Goal: Task Accomplishment & Management: Manage account settings

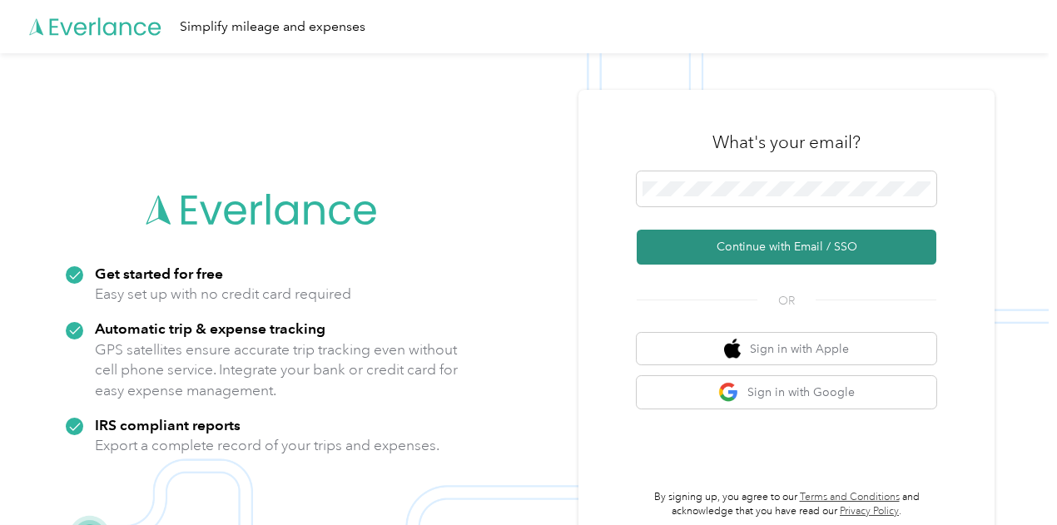
click at [767, 245] on button "Continue with Email / SSO" at bounding box center [785, 247] width 299 height 35
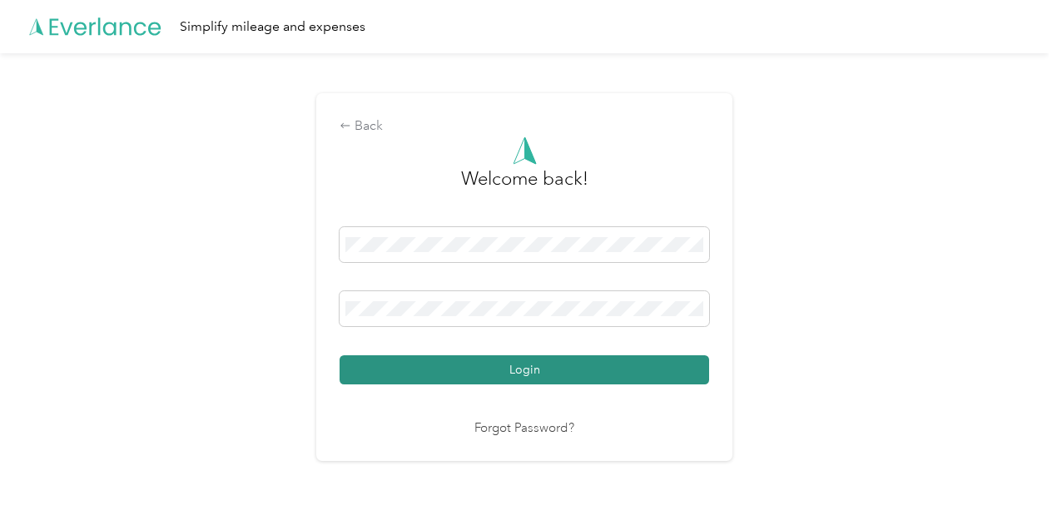
click at [476, 368] on button "Login" at bounding box center [523, 369] width 369 height 29
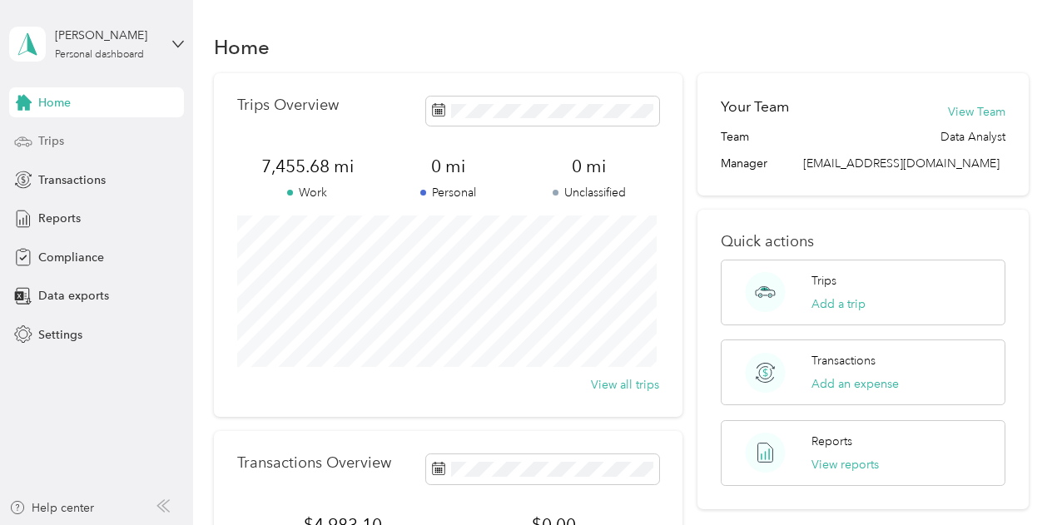
click at [52, 142] on span "Trips" at bounding box center [51, 140] width 26 height 17
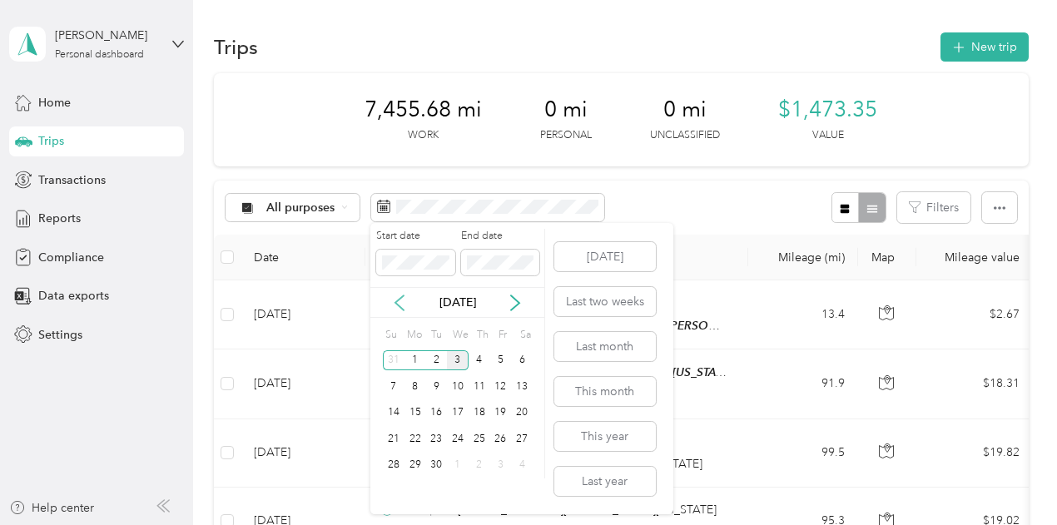
click at [403, 301] on icon at bounding box center [399, 302] width 17 height 17
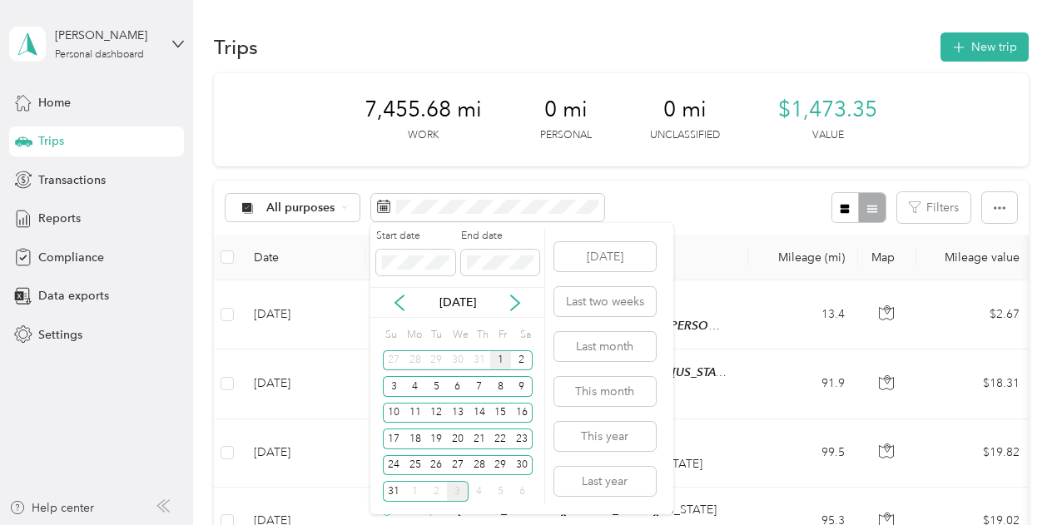
click at [497, 359] on div "1" at bounding box center [501, 360] width 22 height 21
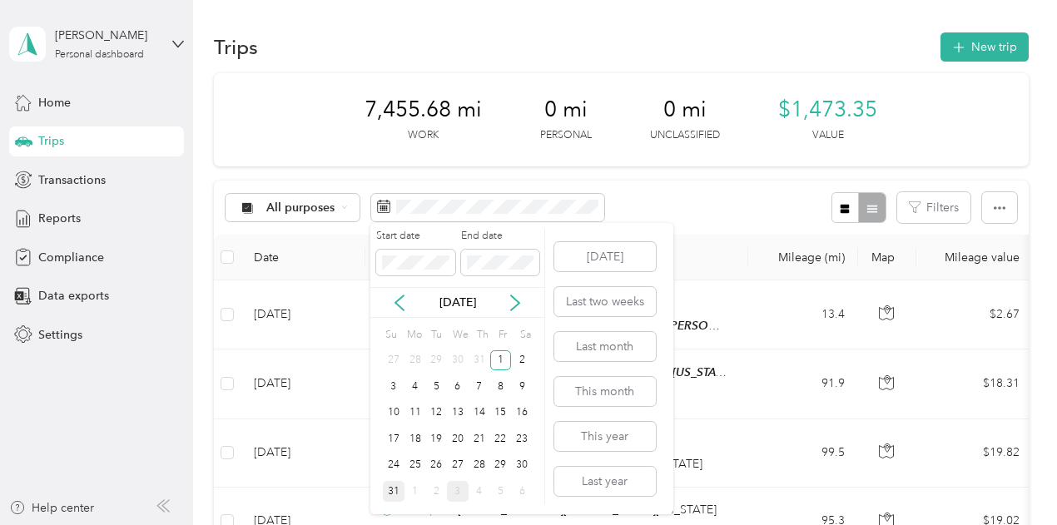
click at [394, 487] on div "31" at bounding box center [394, 491] width 22 height 21
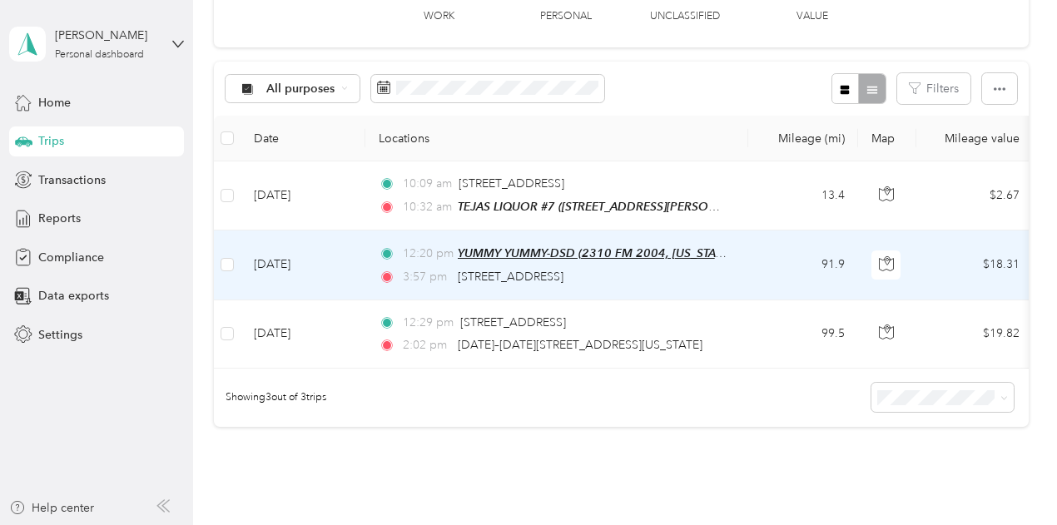
scroll to position [93, 0]
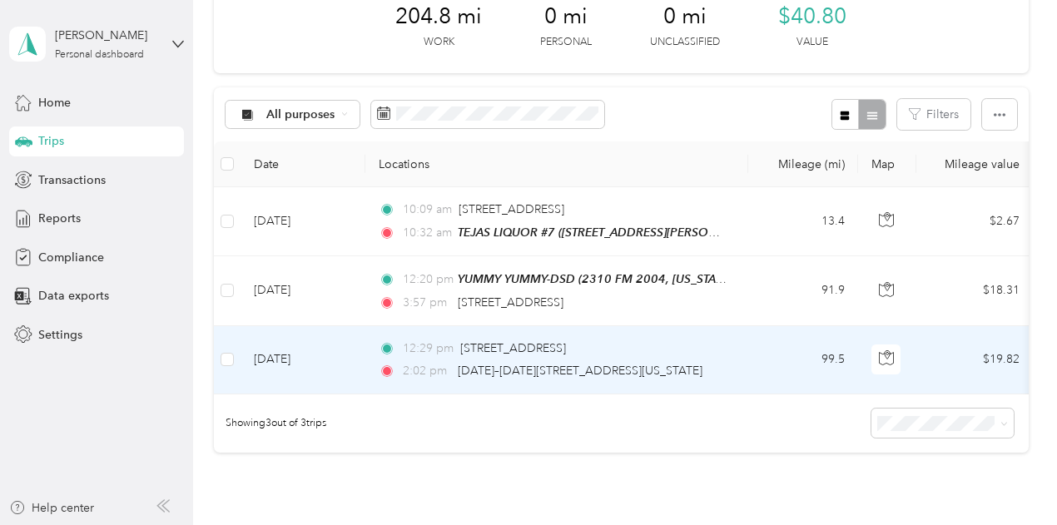
click at [349, 359] on td "[DATE]" at bounding box center [302, 360] width 125 height 68
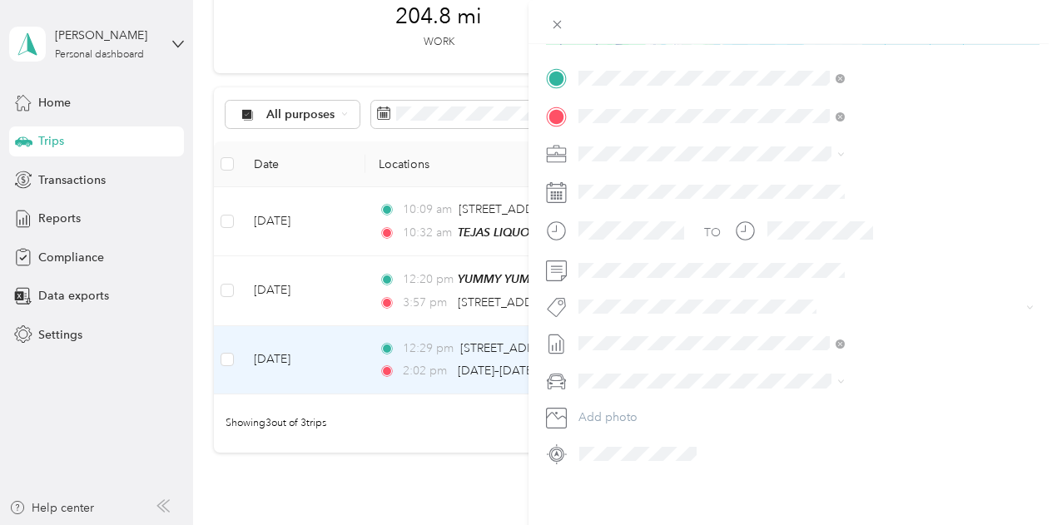
click at [804, 403] on span "Kia Stinger" at bounding box center [788, 410] width 57 height 14
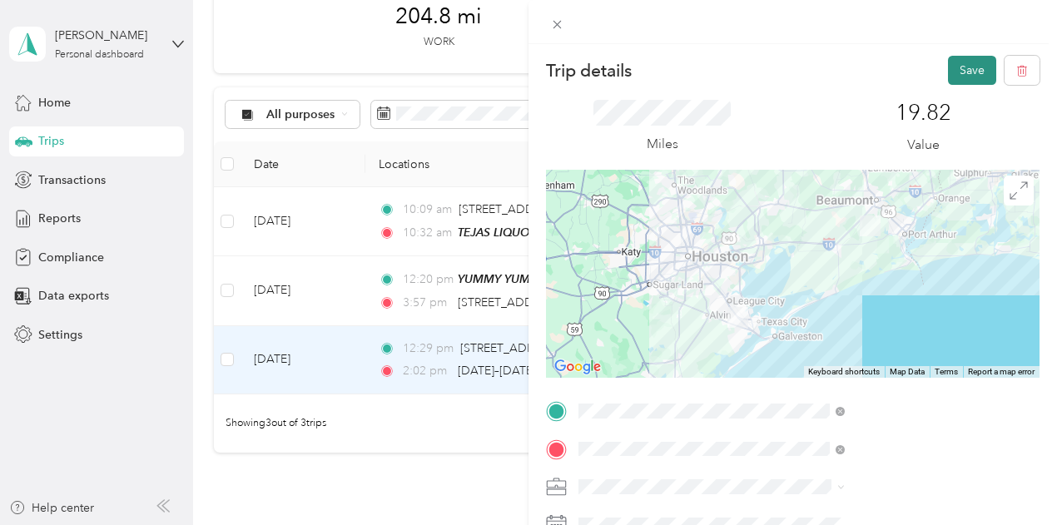
click at [953, 67] on button "Save" at bounding box center [972, 70] width 48 height 29
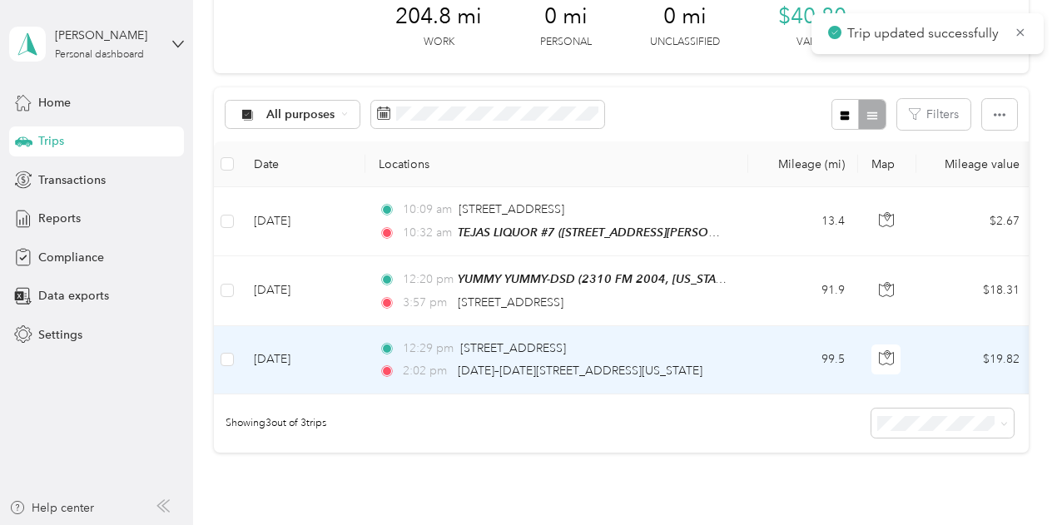
click at [742, 339] on td "12:29 pm [STREET_ADDRESS] 2:02 pm [DATE]–[DATE][STREET_ADDRESS][US_STATE]" at bounding box center [556, 360] width 383 height 68
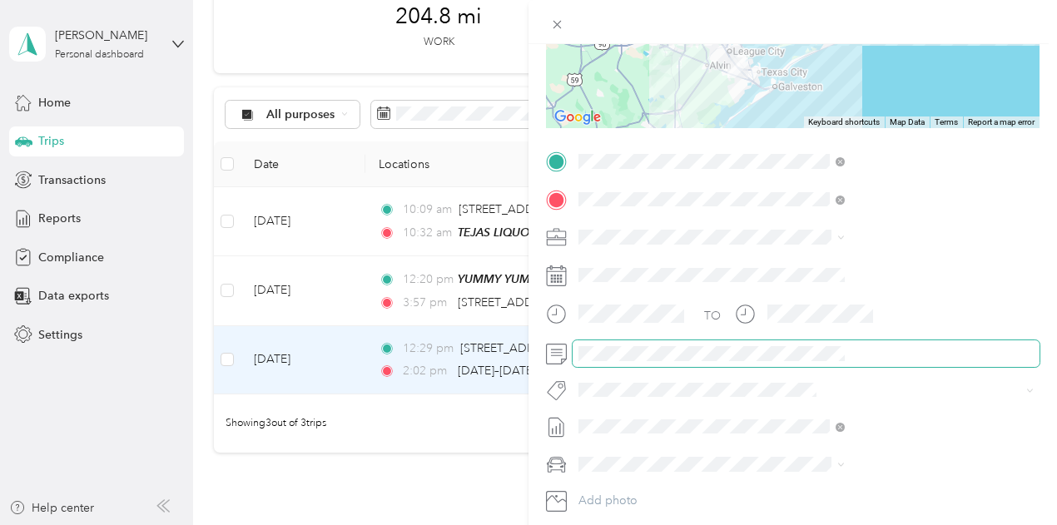
scroll to position [250, 9]
click at [1038, 354] on div "Trip details Save This trip cannot be edited because it is either under review,…" at bounding box center [792, 306] width 528 height 525
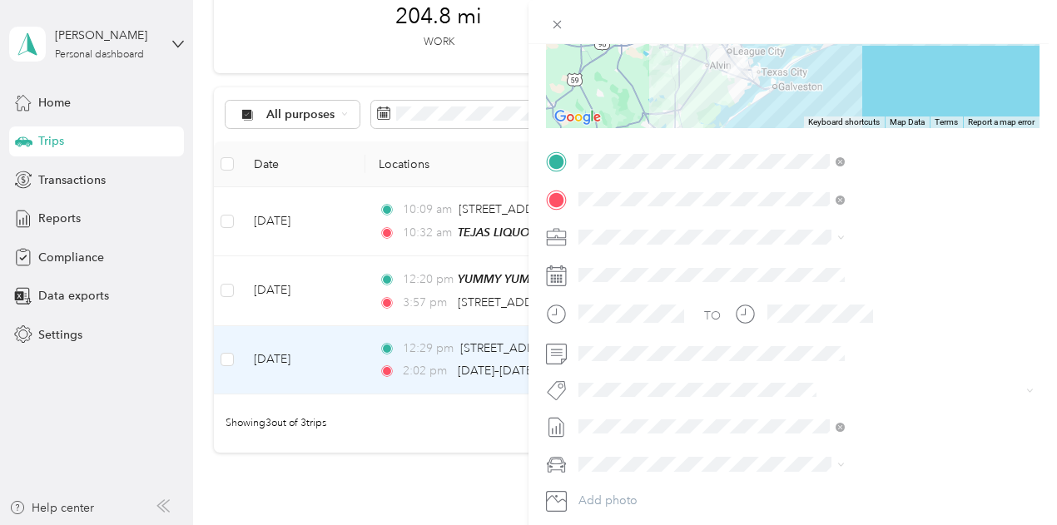
scroll to position [0, 0]
click at [346, 285] on div "Trip details Save This trip cannot be edited because it is either under review,…" at bounding box center [528, 262] width 1057 height 525
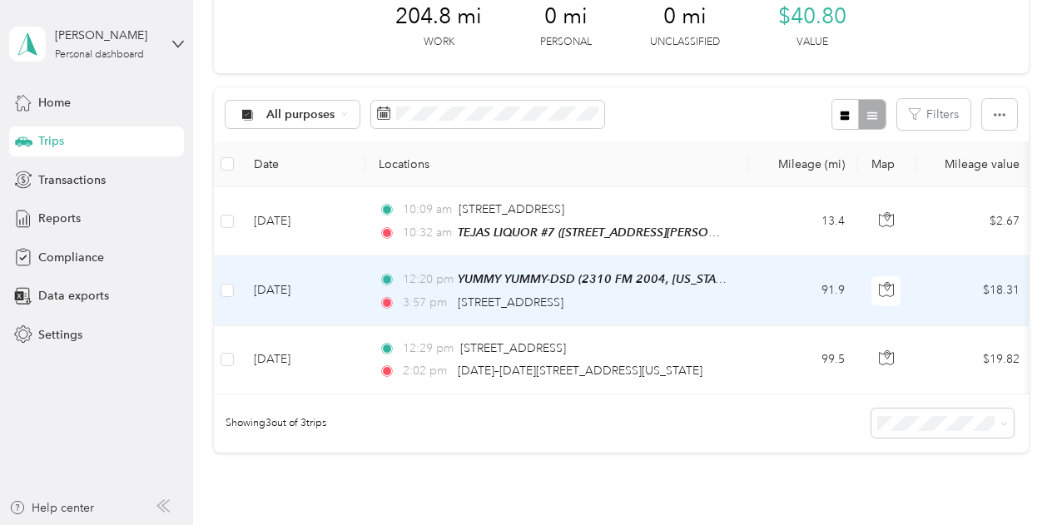
click at [349, 285] on td "[DATE]" at bounding box center [302, 290] width 125 height 69
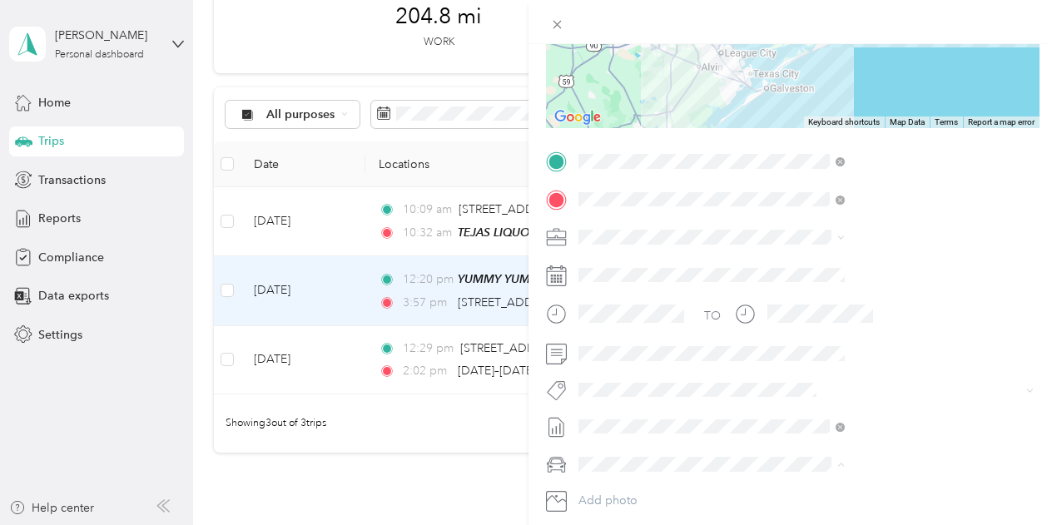
click at [791, 406] on li "Kia Stinger" at bounding box center [888, 405] width 278 height 29
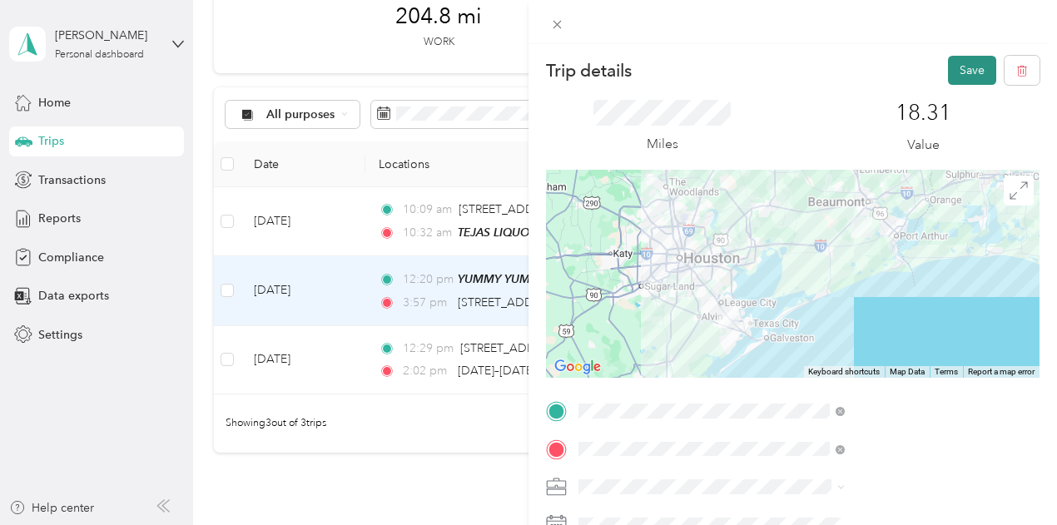
click at [955, 71] on button "Save" at bounding box center [972, 70] width 48 height 29
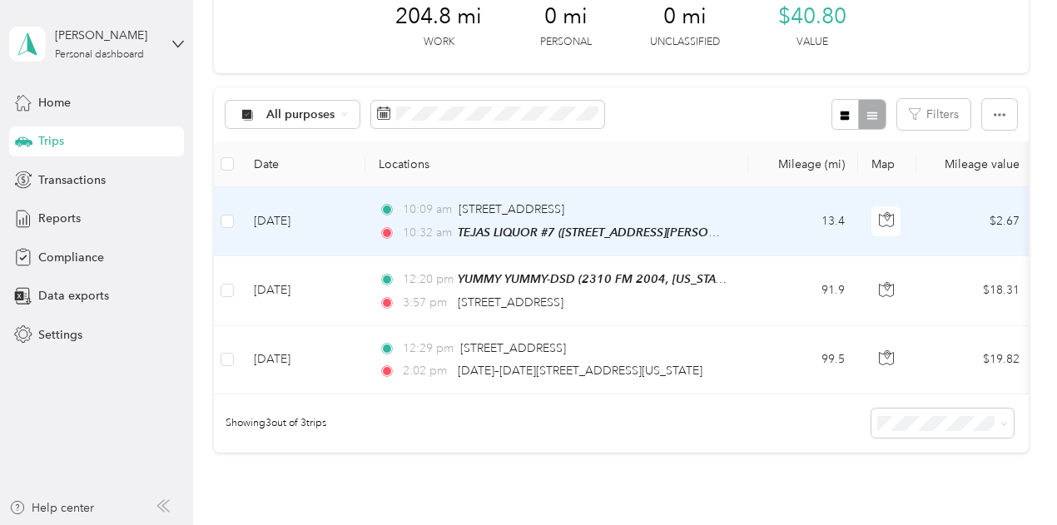
click at [353, 230] on td "[DATE]" at bounding box center [302, 221] width 125 height 69
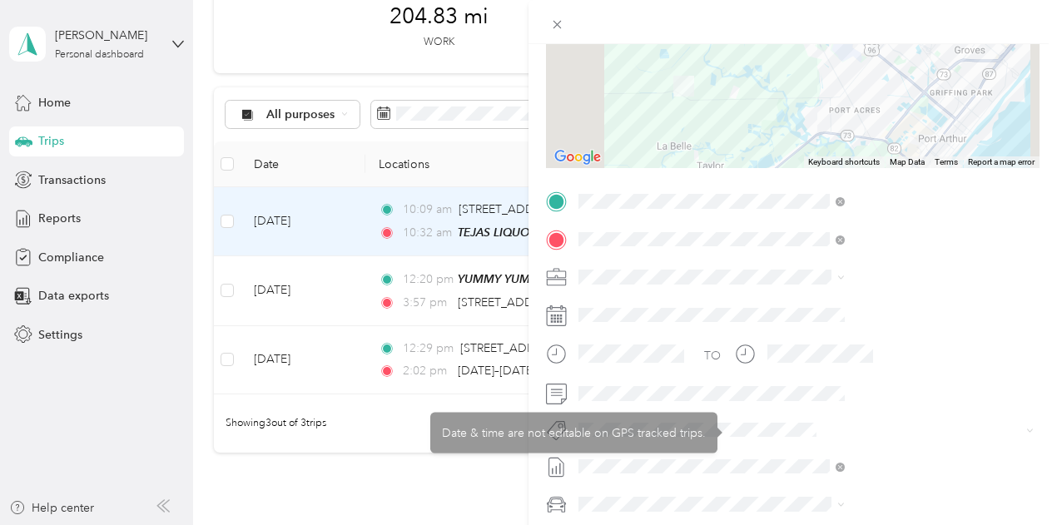
scroll to position [250, 0]
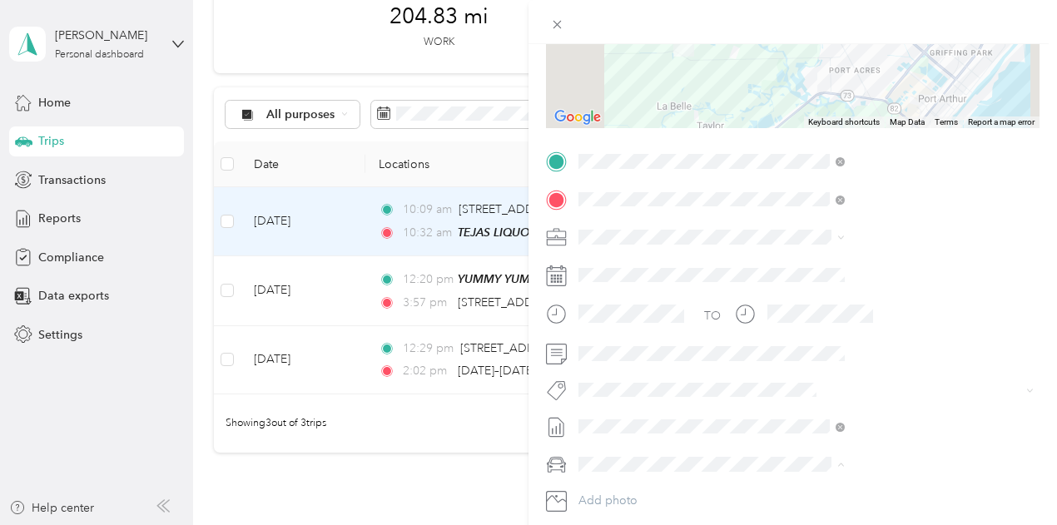
click at [824, 409] on li "Kia Stinger" at bounding box center [888, 405] width 278 height 29
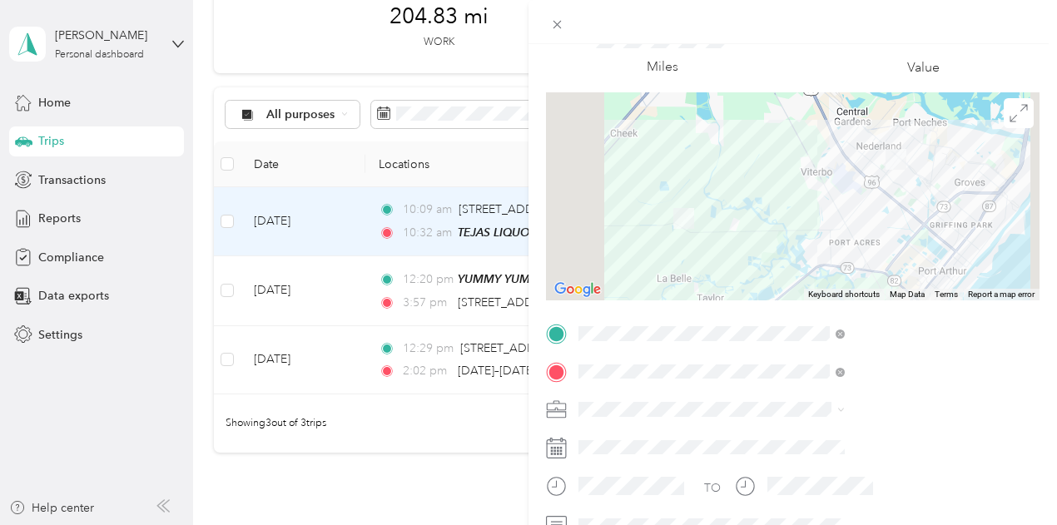
scroll to position [0, 0]
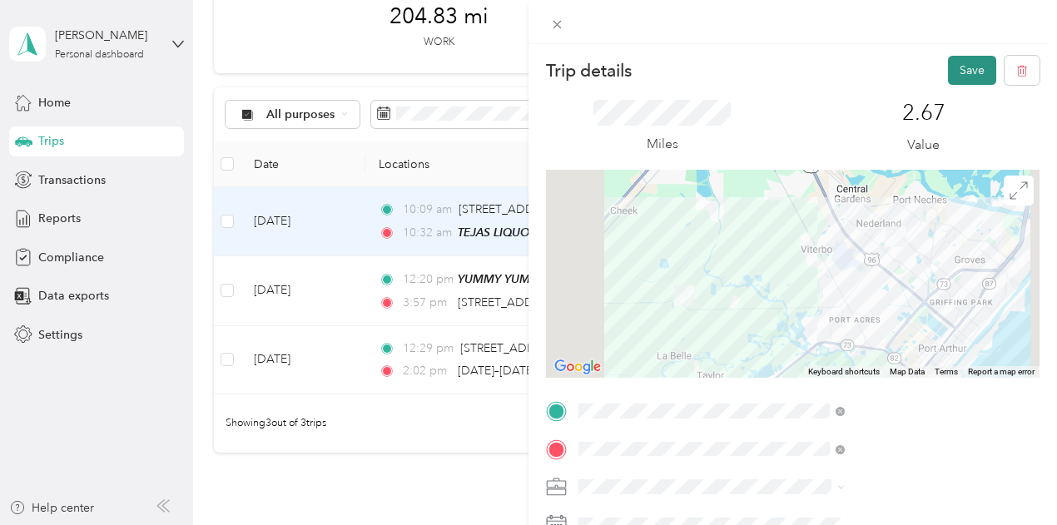
click at [968, 72] on button "Save" at bounding box center [972, 70] width 48 height 29
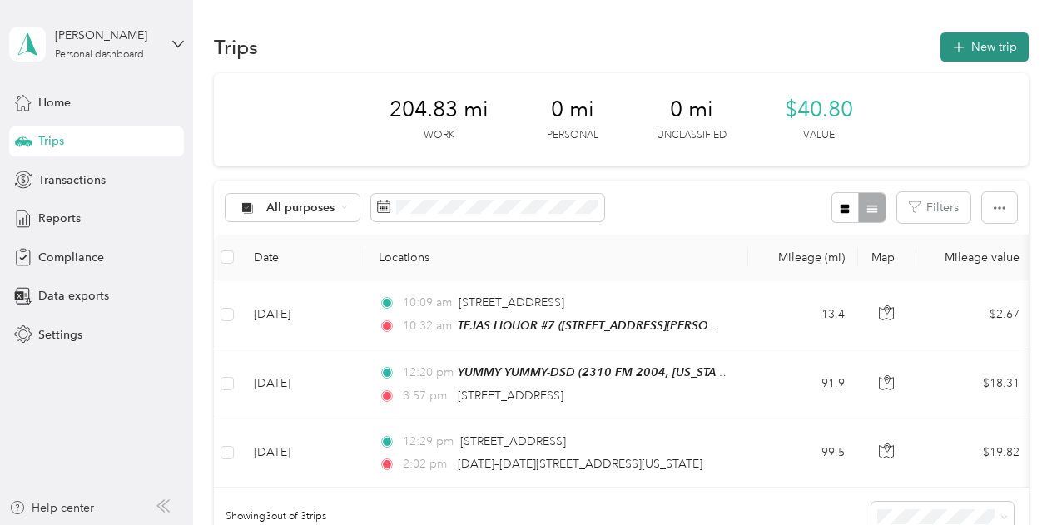
click at [977, 47] on button "New trip" at bounding box center [984, 46] width 88 height 29
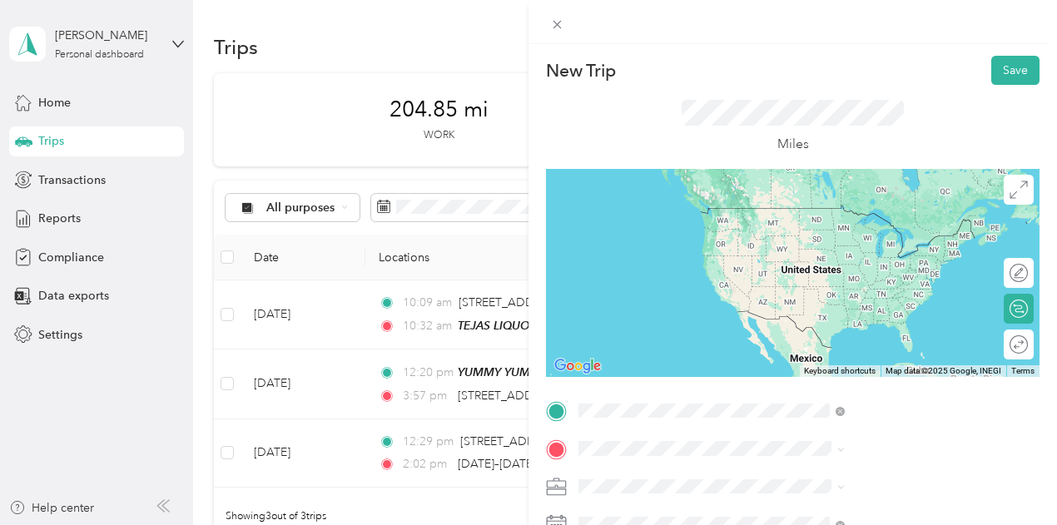
click at [845, 235] on span "Highway [GEOGRAPHIC_DATA][PERSON_NAME][US_STATE], [GEOGRAPHIC_DATA]" at bounding box center [899, 240] width 229 height 44
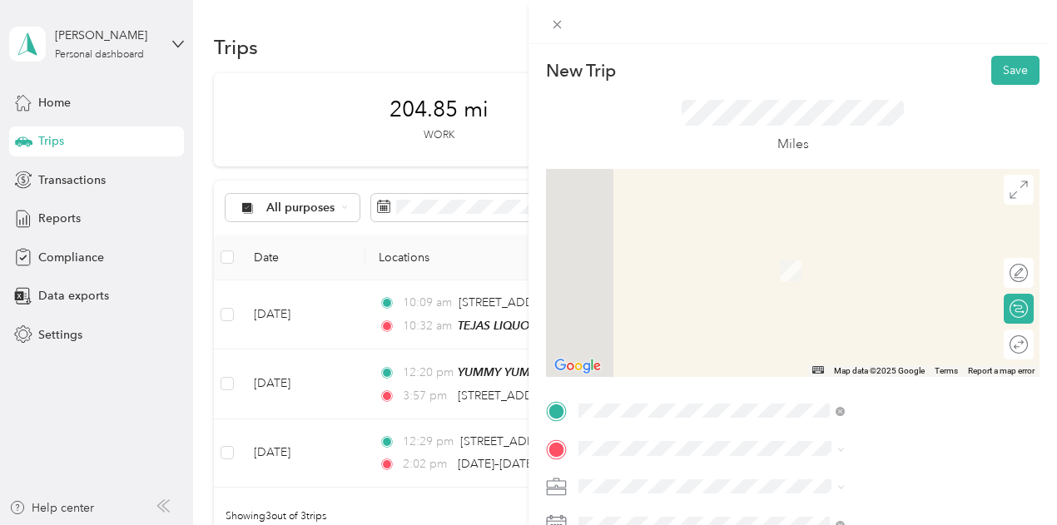
click at [855, 250] on span "[STREET_ADDRESS][US_STATE]" at bounding box center [868, 242] width 166 height 15
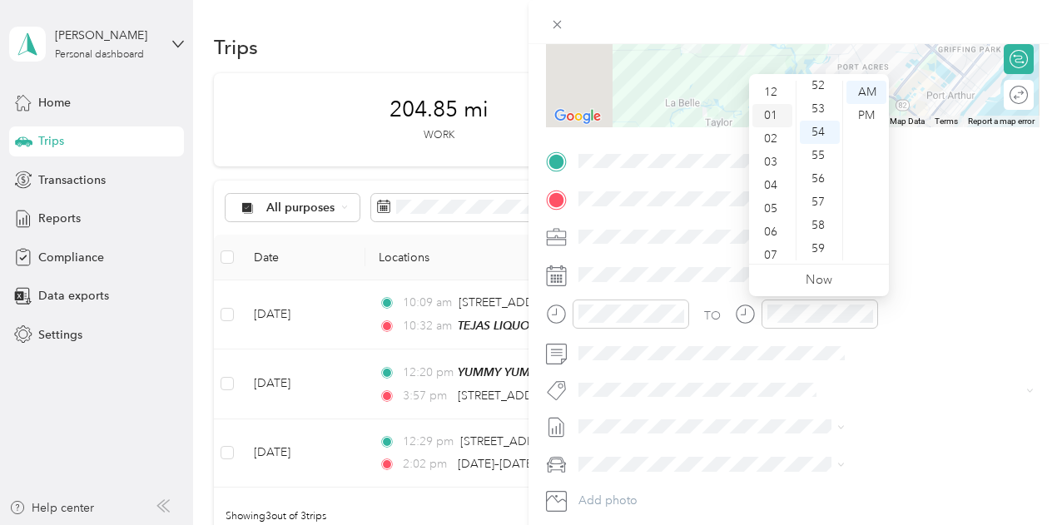
click at [775, 114] on div "01" at bounding box center [772, 115] width 40 height 23
click at [827, 130] on div "54" at bounding box center [819, 132] width 40 height 23
click at [864, 112] on div "PM" at bounding box center [866, 115] width 40 height 23
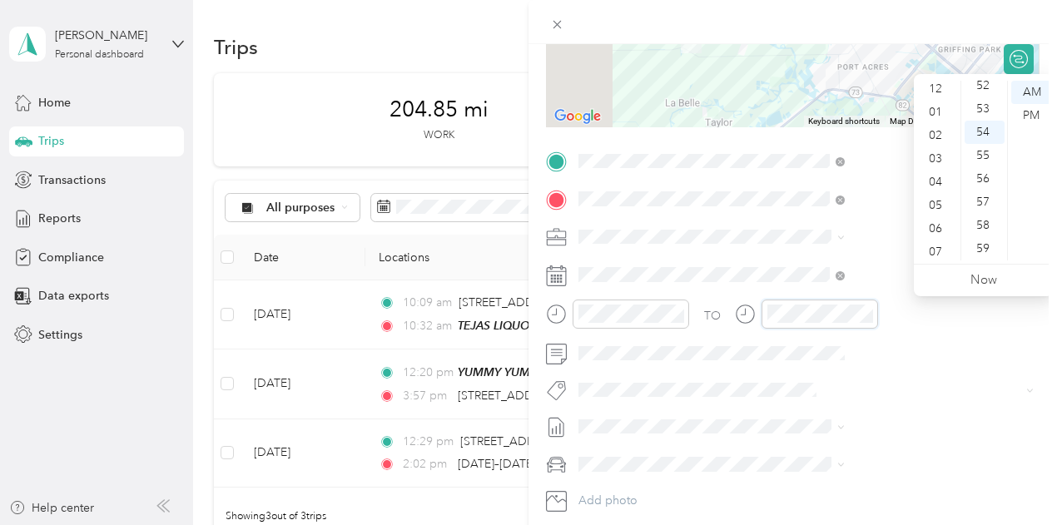
scroll to position [0, 0]
click at [942, 139] on div "02" at bounding box center [937, 138] width 40 height 23
click at [987, 146] on div "19" at bounding box center [984, 148] width 40 height 23
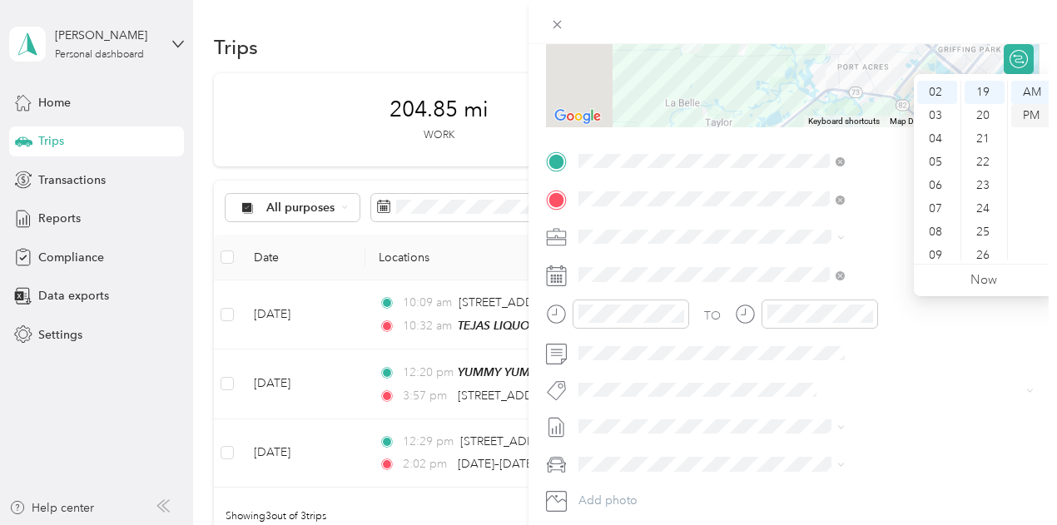
click at [1027, 114] on div "PM" at bounding box center [1031, 115] width 40 height 23
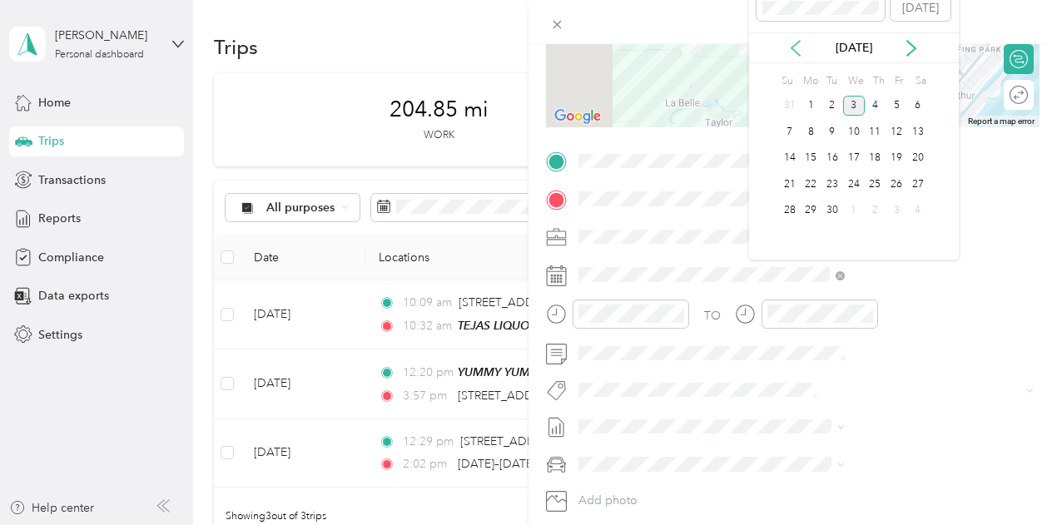
click at [797, 51] on icon at bounding box center [795, 48] width 17 height 17
click at [832, 207] on div "26" at bounding box center [832, 210] width 22 height 21
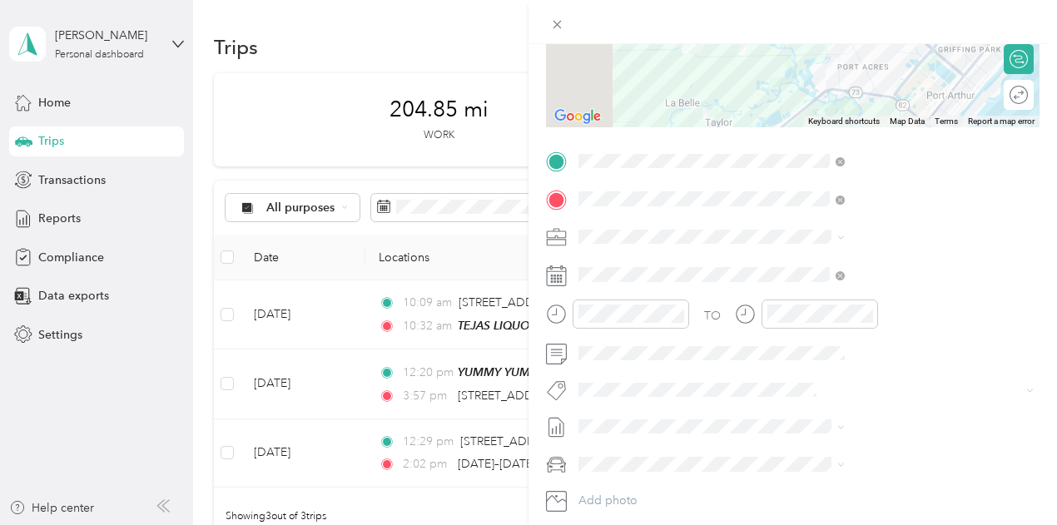
click at [799, 479] on span "[DATE] - [DATE]" at bounding box center [796, 478] width 83 height 17
click at [795, 403] on span "Kia Stinger" at bounding box center [788, 405] width 57 height 14
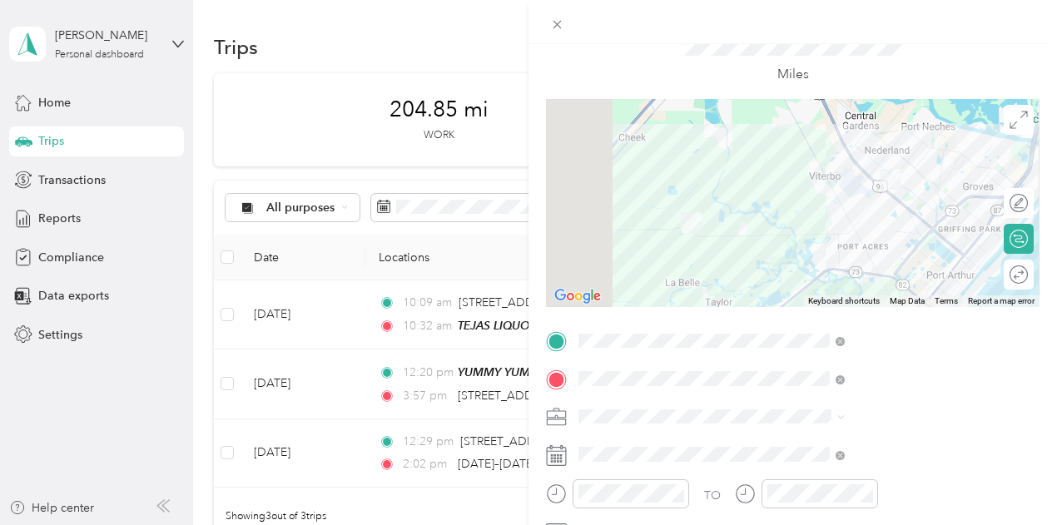
scroll to position [0, 0]
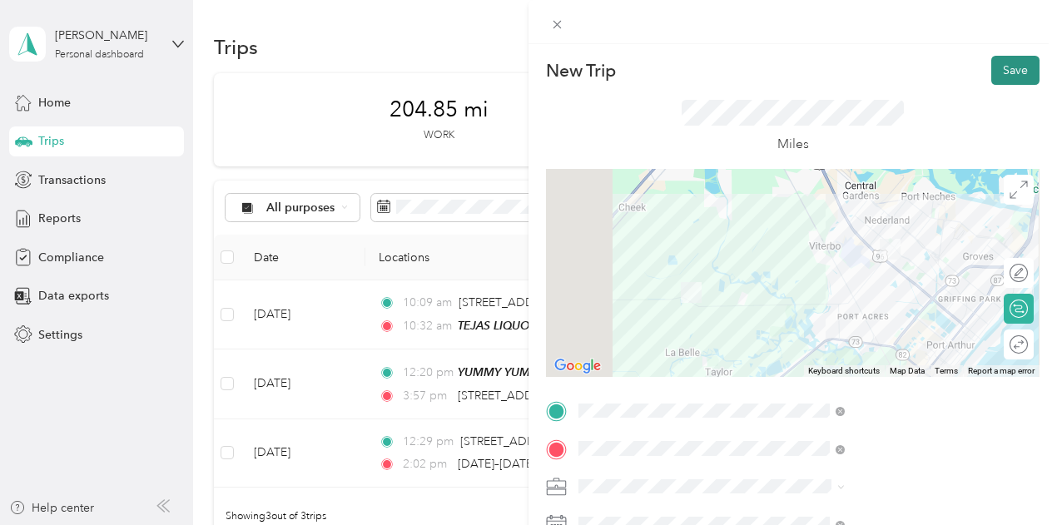
click at [1006, 64] on button "Save" at bounding box center [1015, 70] width 48 height 29
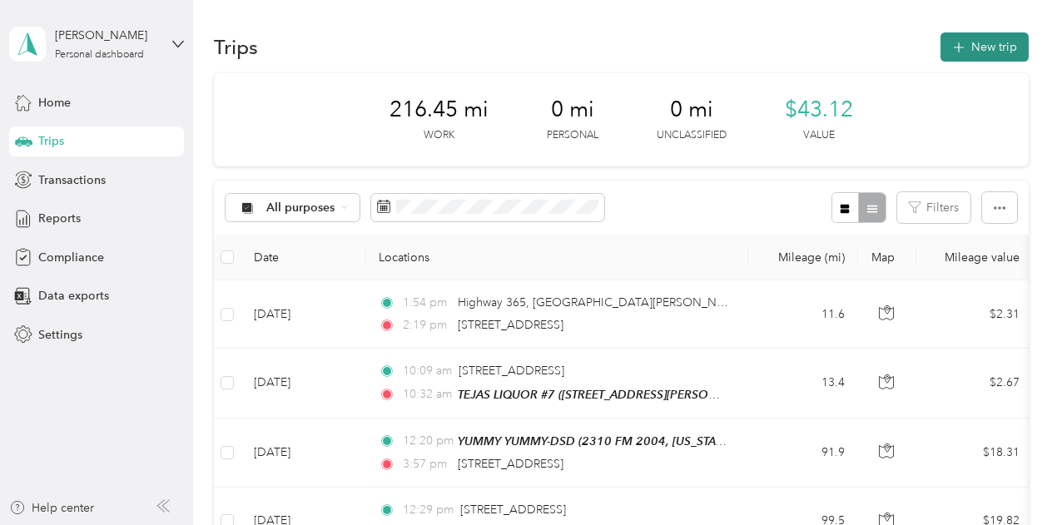
click at [957, 48] on icon "button" at bounding box center [957, 47] width 19 height 19
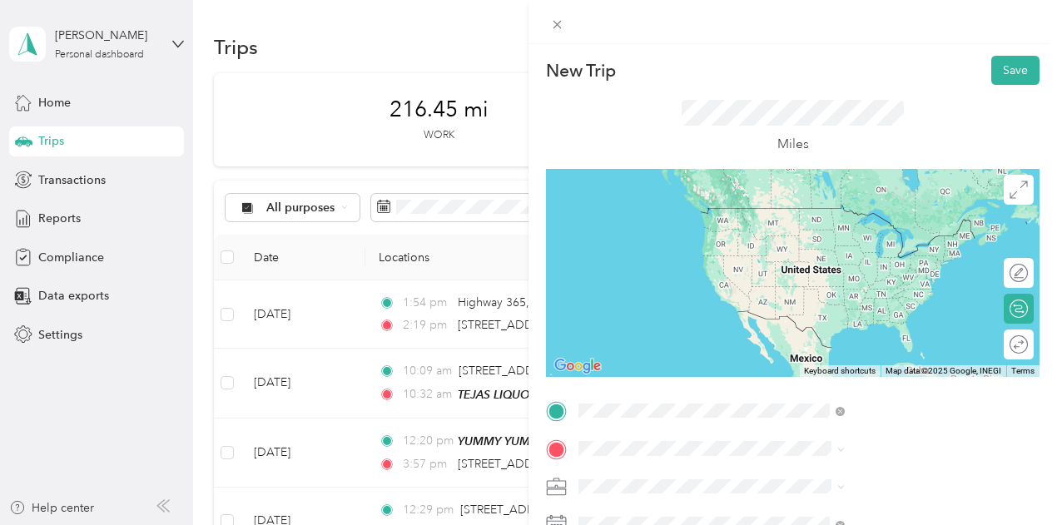
click at [837, 215] on span "[STREET_ADDRESS][US_STATE]" at bounding box center [868, 211] width 166 height 15
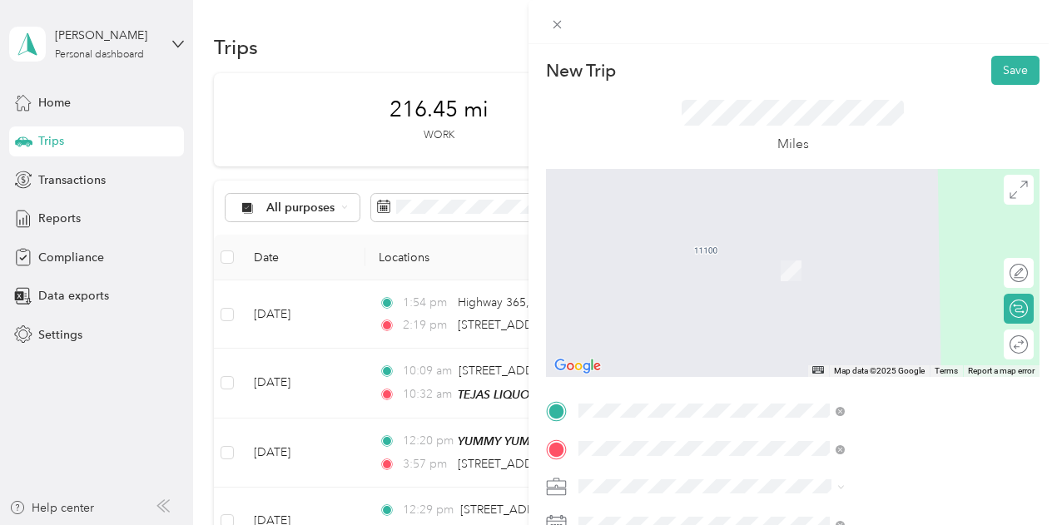
click at [841, 254] on span "[STREET_ADDRESS][US_STATE]" at bounding box center [868, 246] width 166 height 15
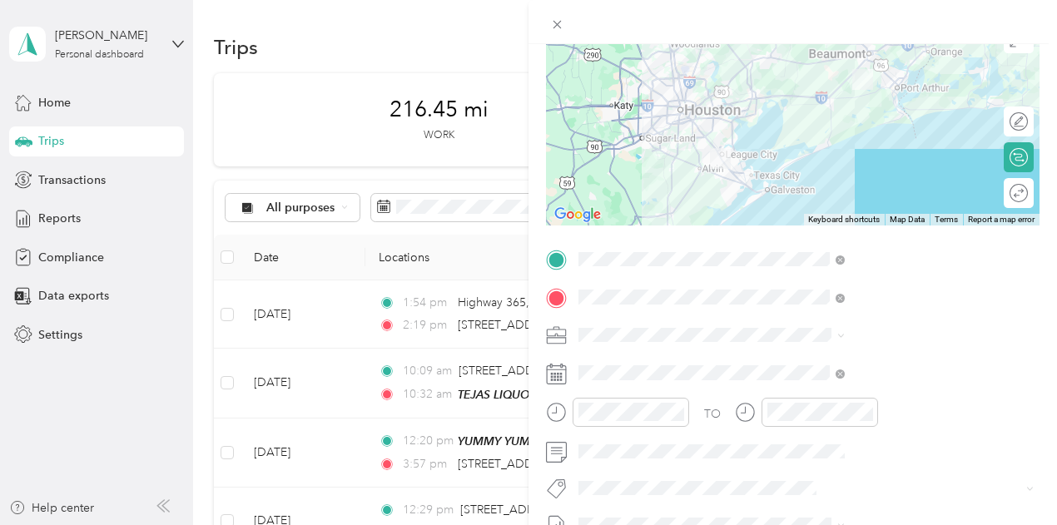
scroll to position [166, 0]
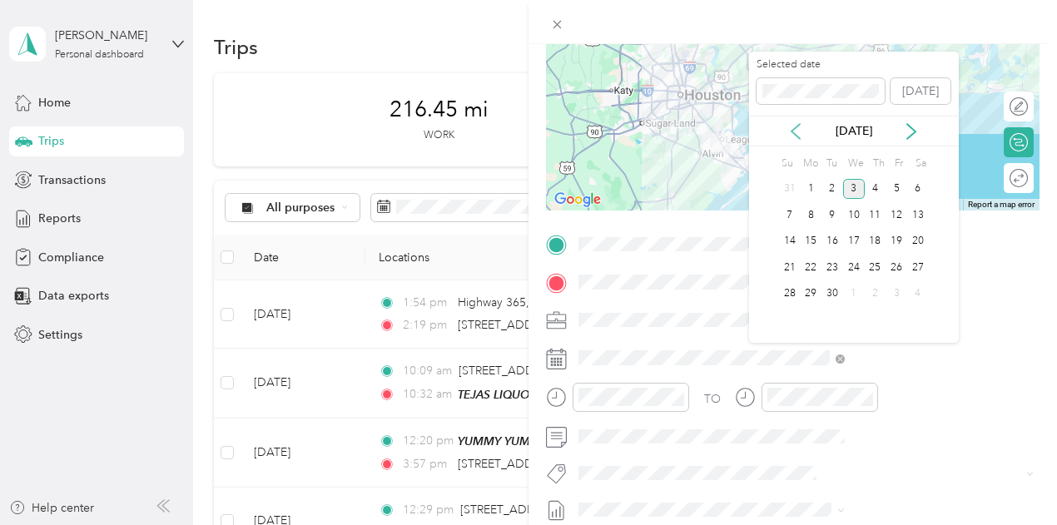
click at [799, 129] on icon at bounding box center [795, 131] width 17 height 17
click at [877, 286] on div "28" at bounding box center [875, 294] width 22 height 21
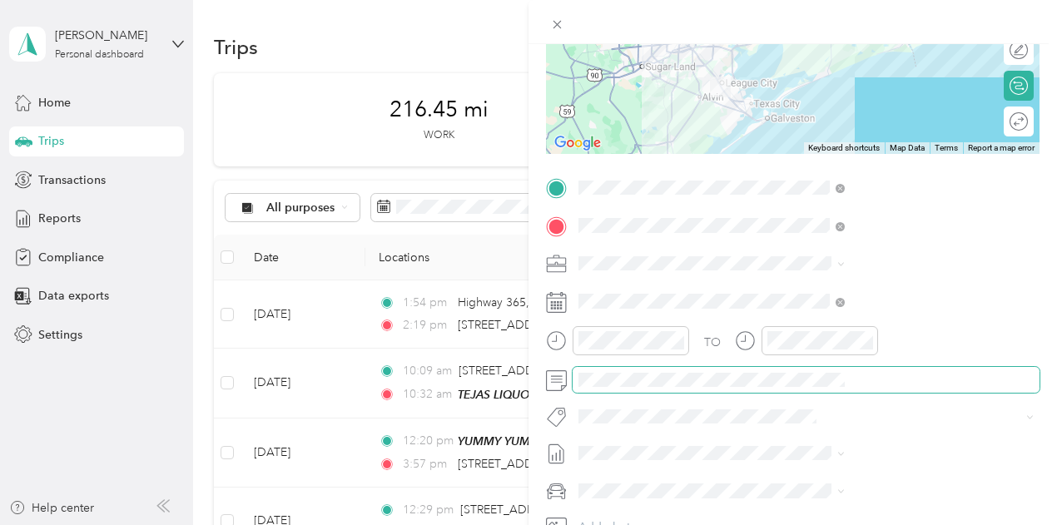
scroll to position [250, 0]
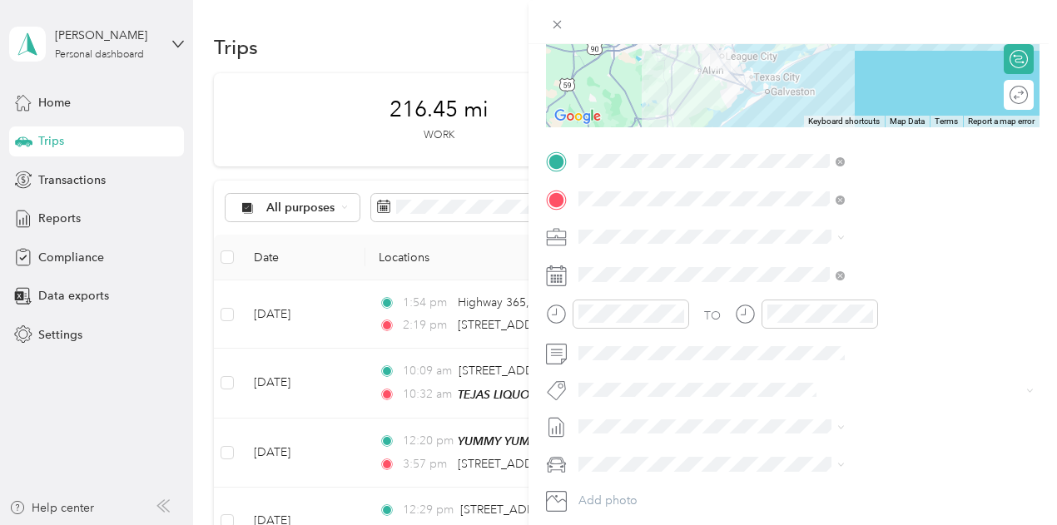
click at [789, 480] on span "[DATE] - [DATE]" at bounding box center [796, 476] width 83 height 17
click at [790, 405] on li "Kia Stinger" at bounding box center [888, 398] width 278 height 29
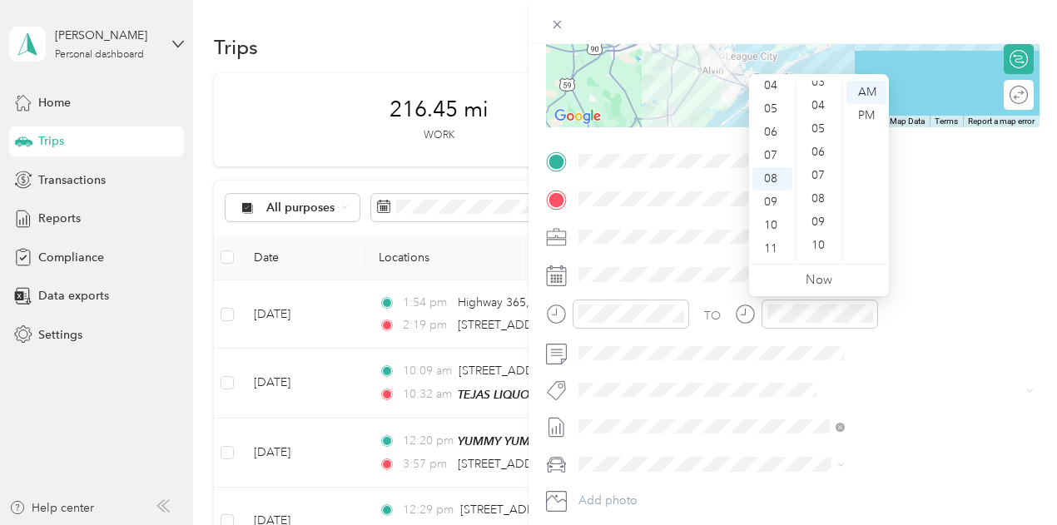
scroll to position [0, 0]
click at [828, 92] on div "00" at bounding box center [819, 92] width 40 height 23
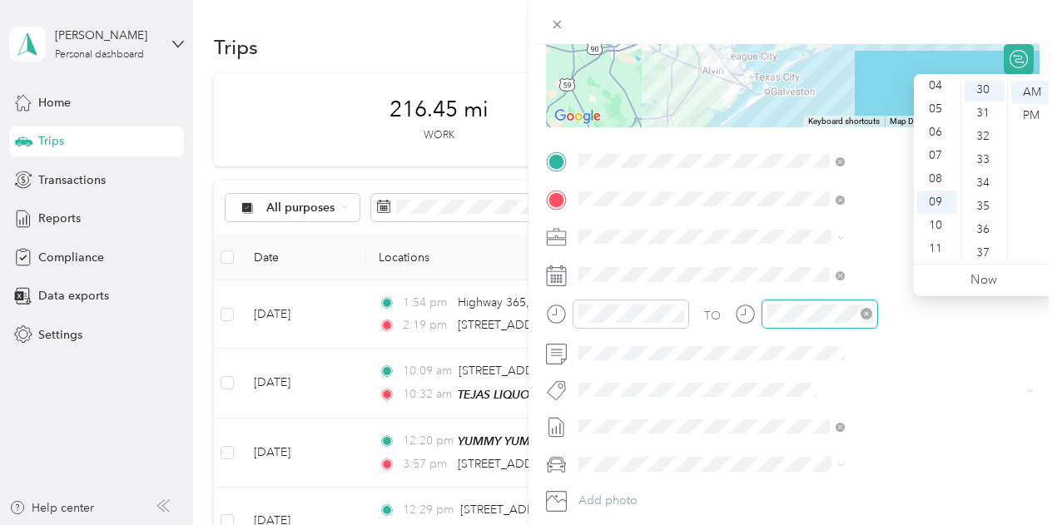
scroll to position [699, 0]
click at [1028, 89] on div "AM" at bounding box center [1031, 92] width 40 height 23
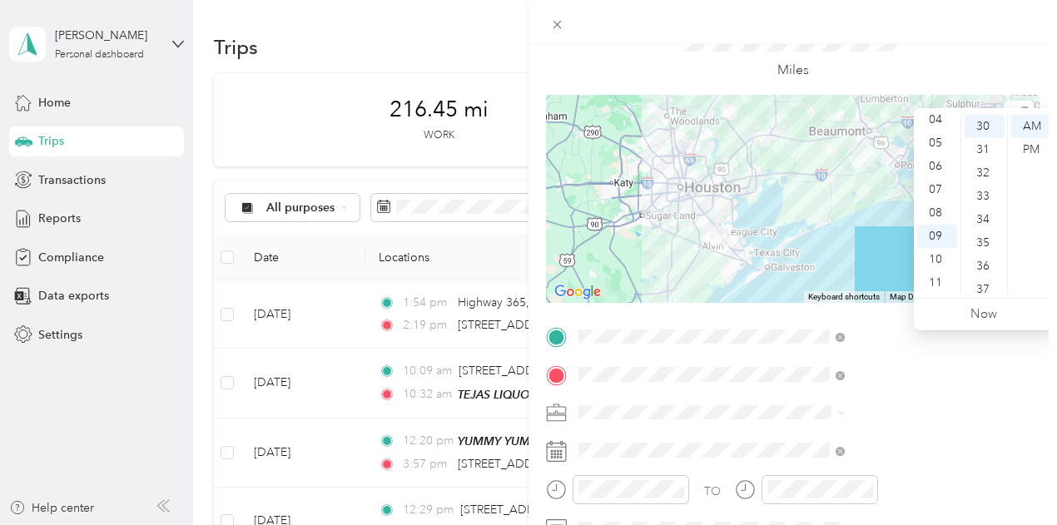
scroll to position [0, 0]
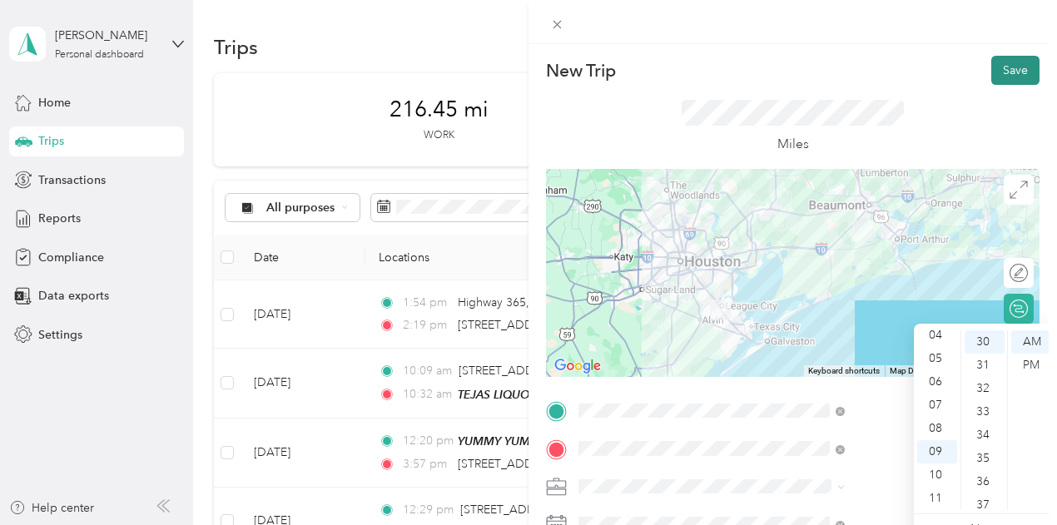
click at [998, 70] on button "Save" at bounding box center [1015, 70] width 48 height 29
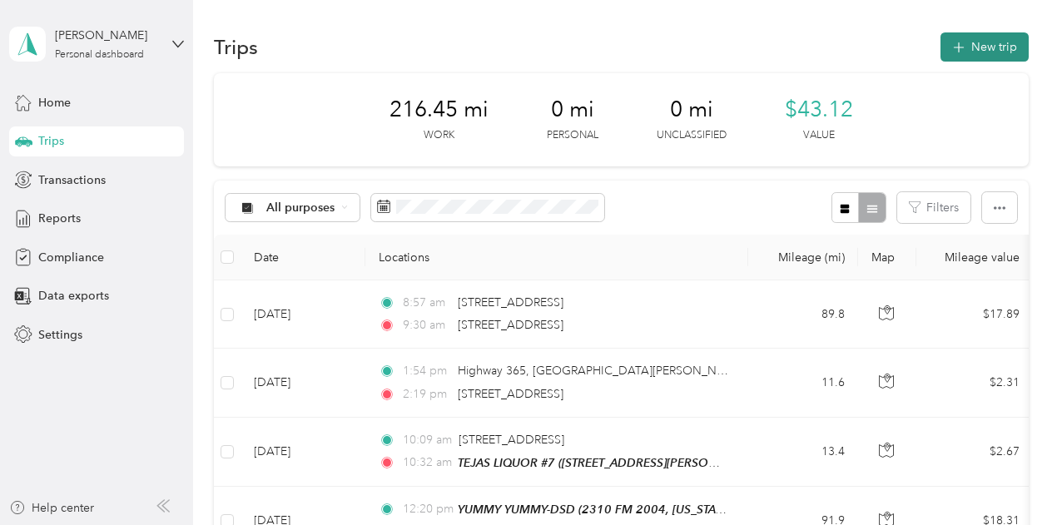
click at [972, 52] on button "New trip" at bounding box center [984, 46] width 88 height 29
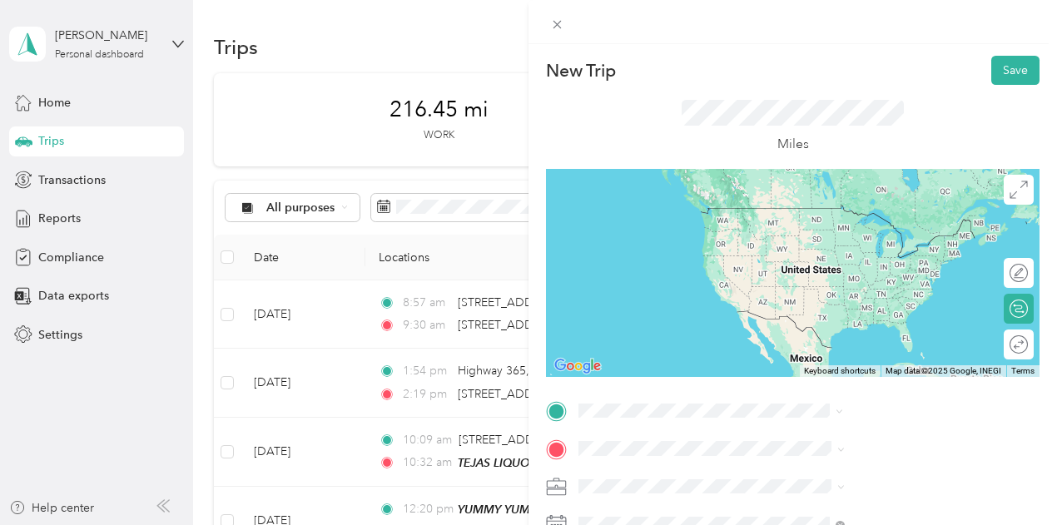
click at [825, 214] on span "[STREET_ADDRESS][US_STATE]" at bounding box center [868, 207] width 166 height 15
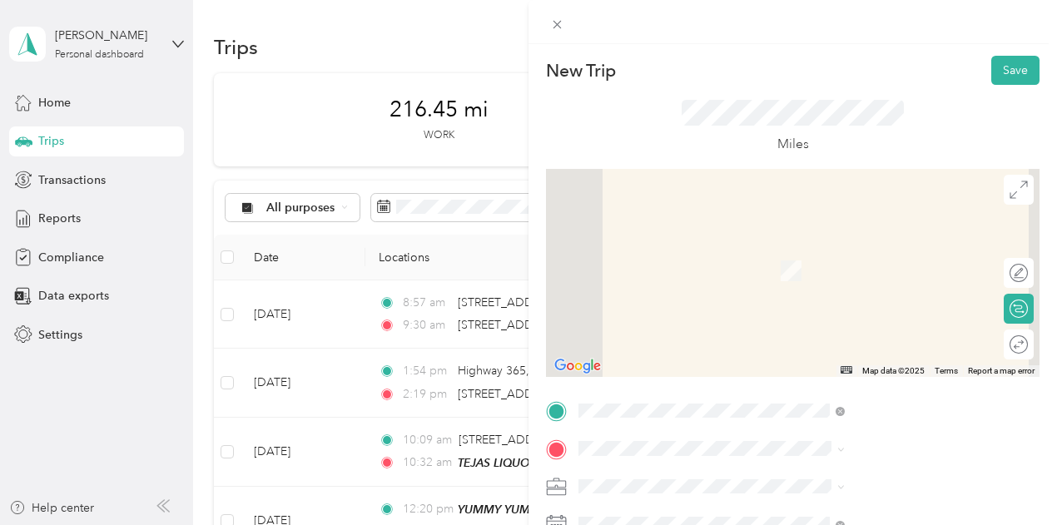
click at [875, 249] on span "[STREET_ADDRESS][US_STATE]" at bounding box center [868, 241] width 166 height 15
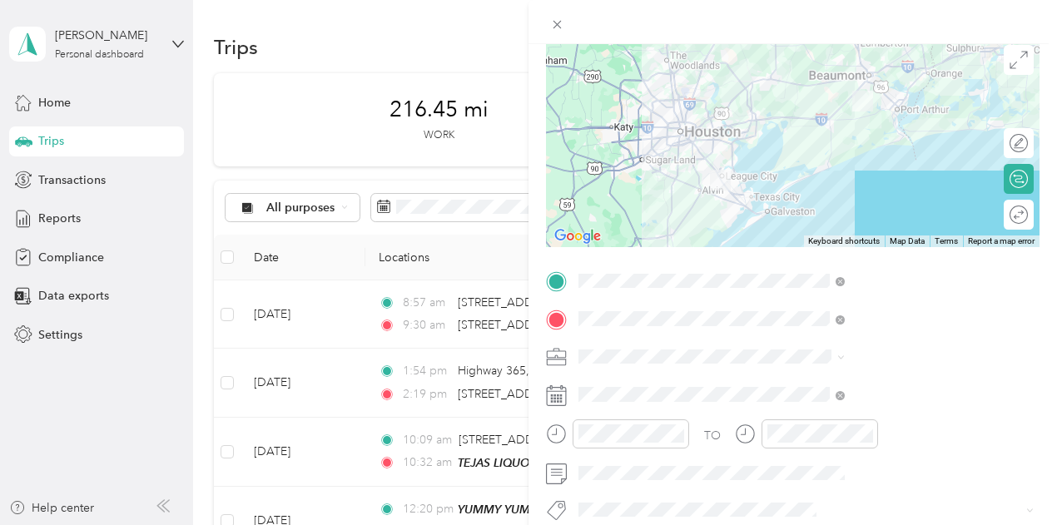
scroll to position [166, 0]
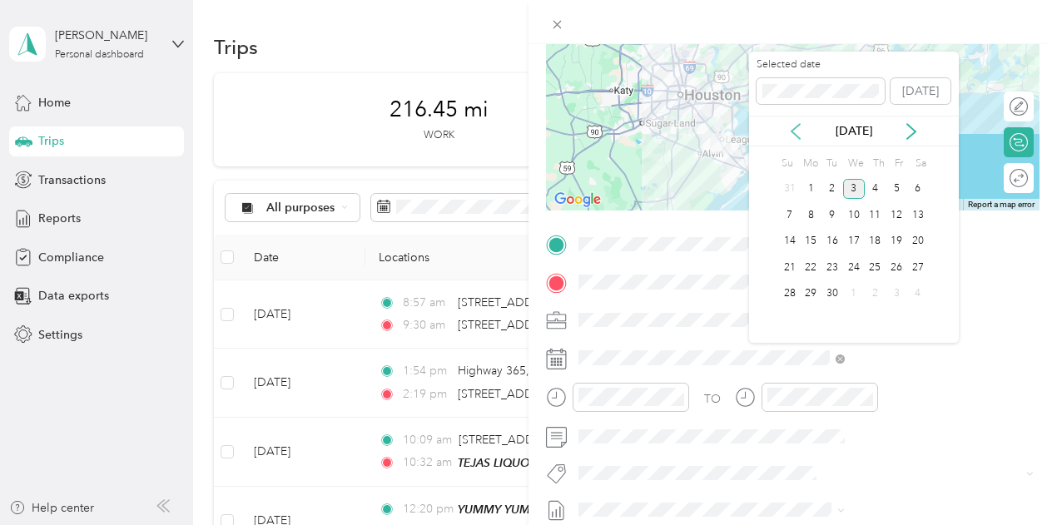
click at [790, 131] on icon at bounding box center [795, 131] width 17 height 17
click at [875, 287] on div "28" at bounding box center [875, 294] width 22 height 21
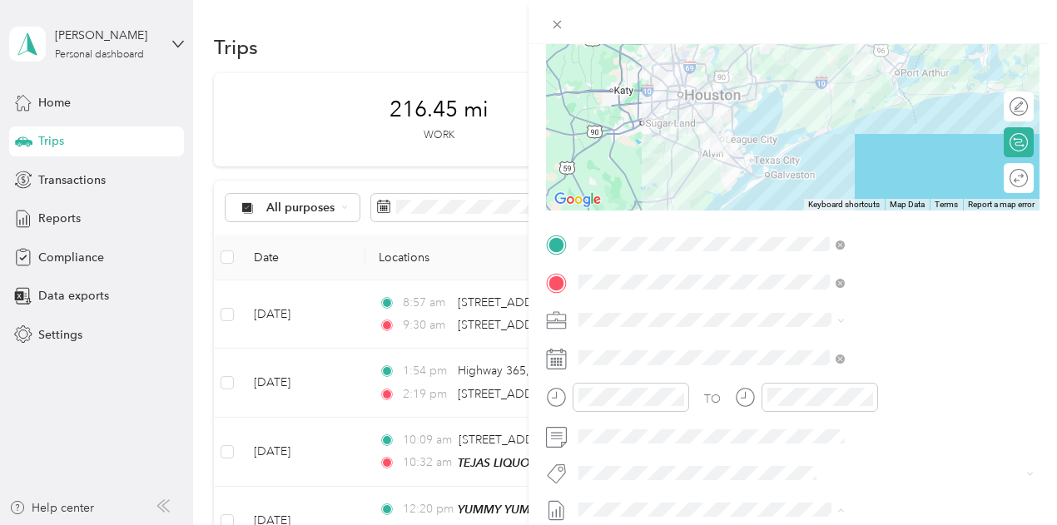
click at [819, 485] on li "[DATE] - [DATE] Draft" at bounding box center [888, 481] width 278 height 27
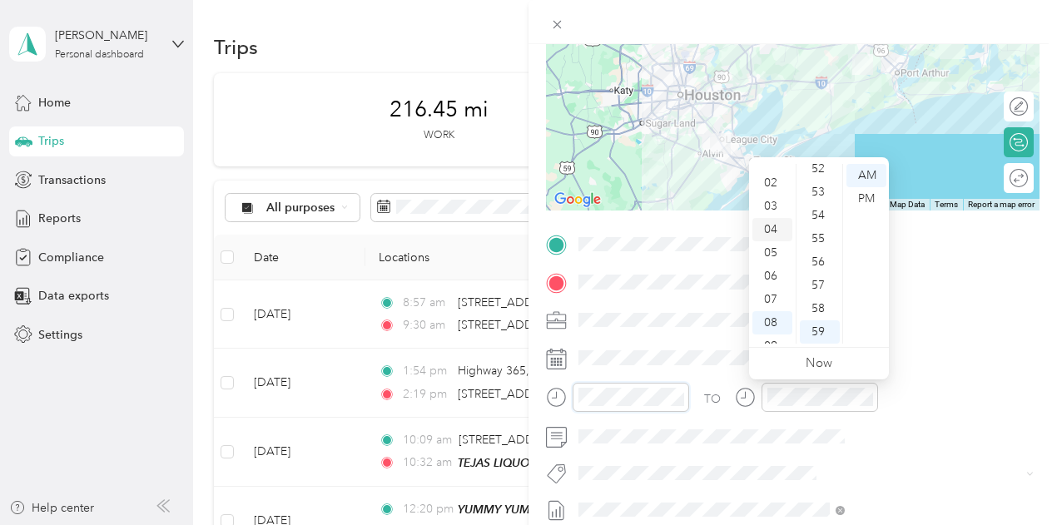
scroll to position [0, 0]
click at [772, 194] on div "01" at bounding box center [772, 198] width 40 height 23
click at [819, 240] on div "30" at bounding box center [819, 238] width 40 height 23
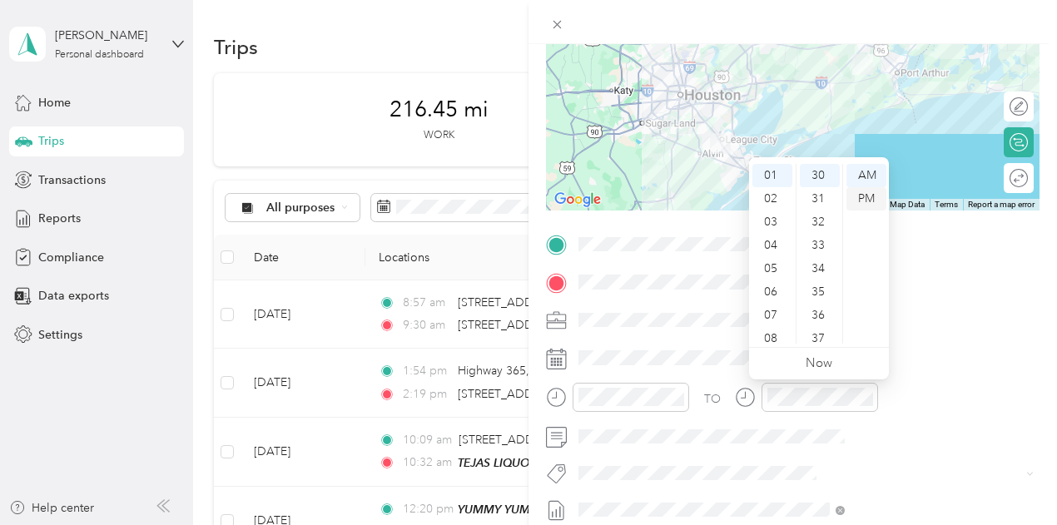
click at [855, 195] on div "PM" at bounding box center [866, 198] width 40 height 23
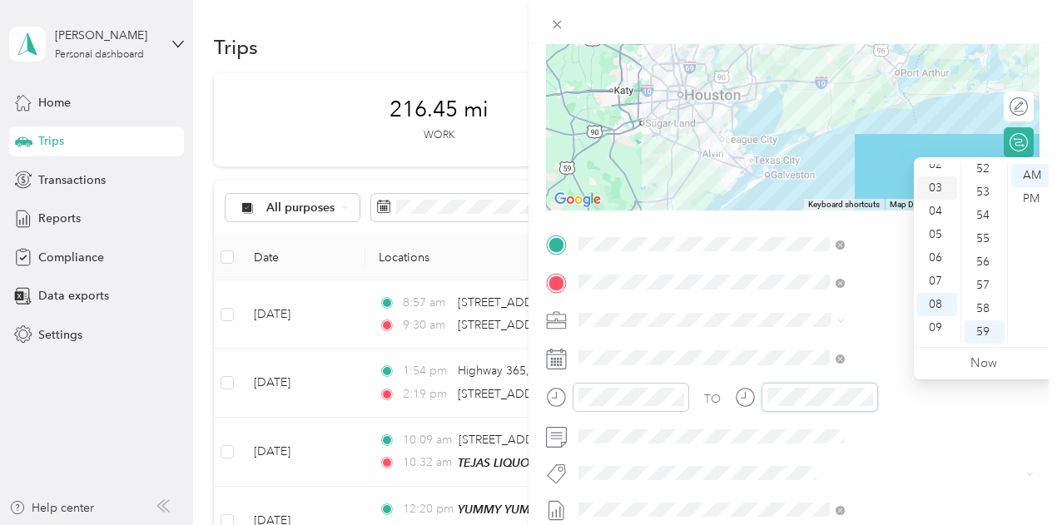
scroll to position [0, 0]
click at [936, 245] on div "03" at bounding box center [937, 245] width 40 height 23
click at [984, 176] on div "00" at bounding box center [984, 175] width 40 height 23
click at [1033, 202] on div "PM" at bounding box center [1031, 198] width 40 height 23
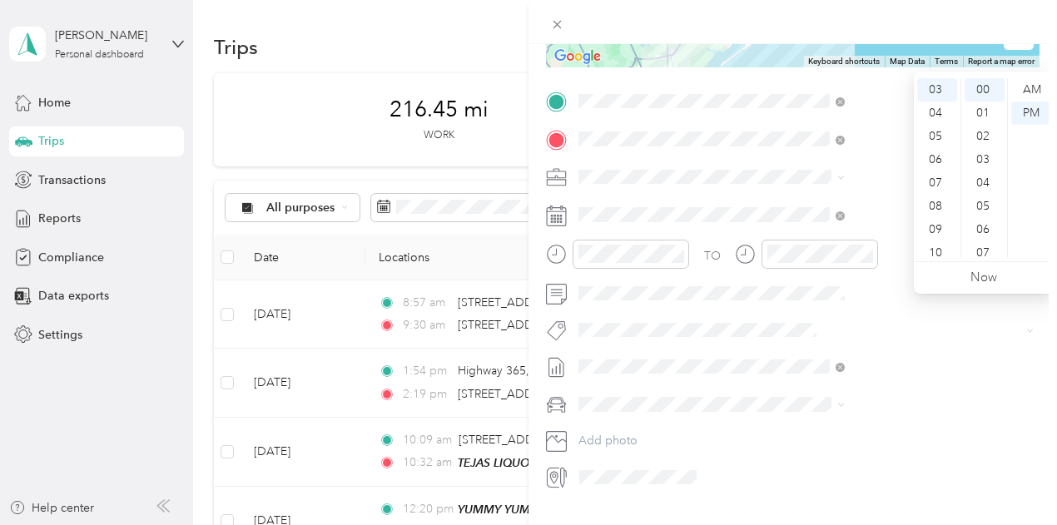
scroll to position [333, 0]
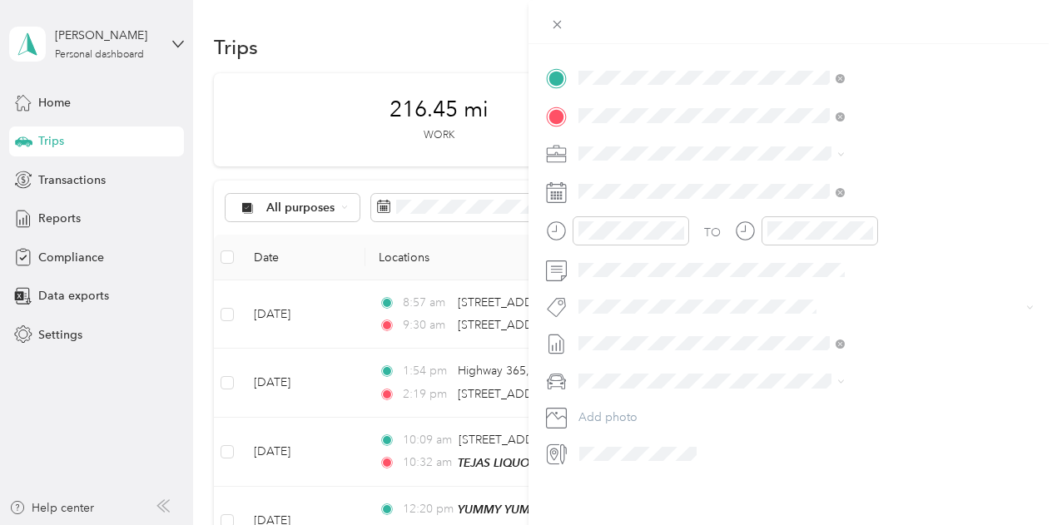
click at [790, 403] on span "Kia Stinger" at bounding box center [788, 409] width 57 height 14
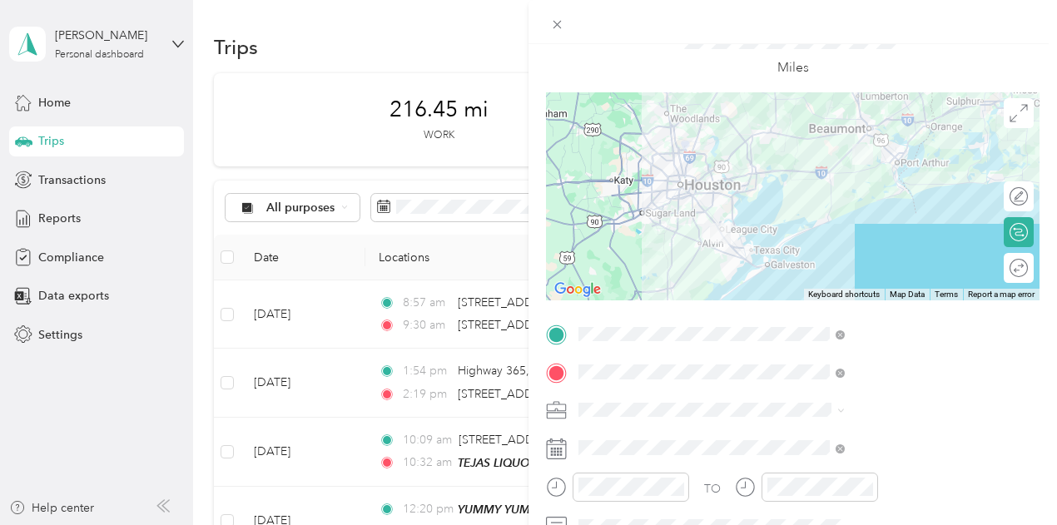
scroll to position [0, 0]
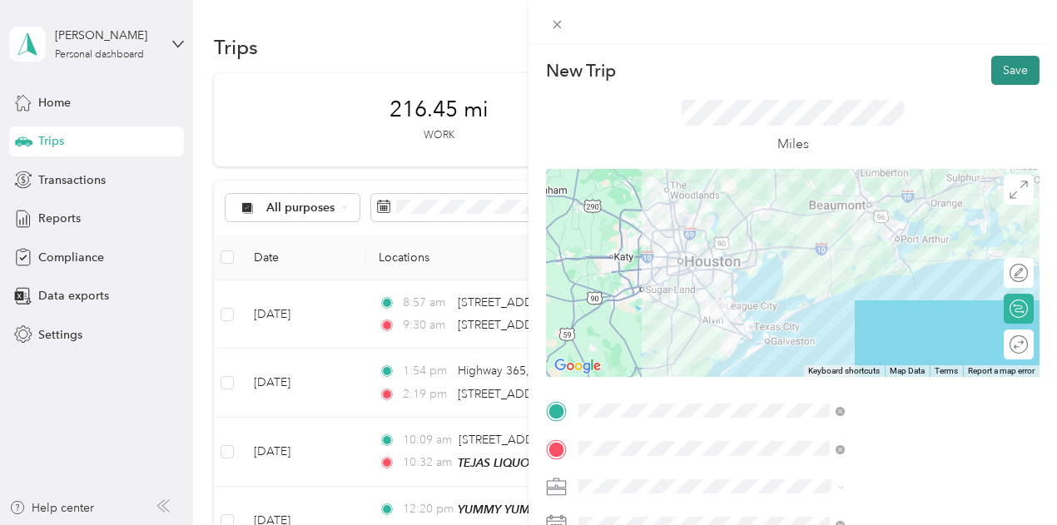
click at [991, 77] on button "Save" at bounding box center [1015, 70] width 48 height 29
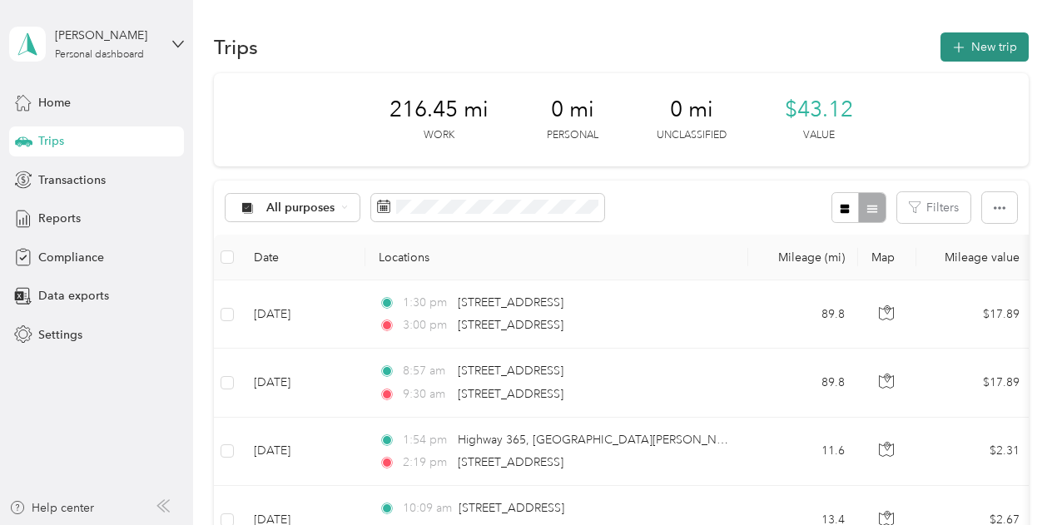
click at [984, 42] on button "New trip" at bounding box center [984, 46] width 88 height 29
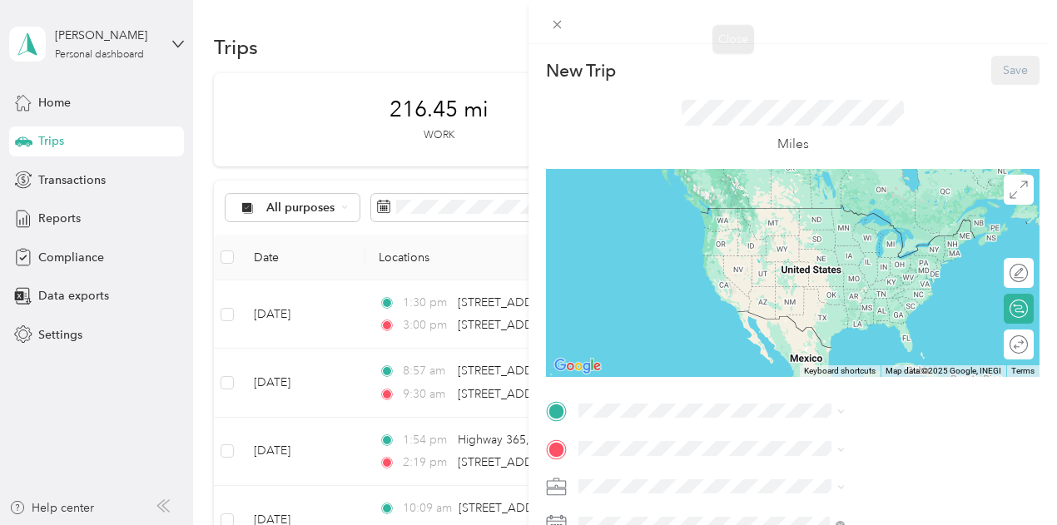
click at [667, 26] on div "New Trip Save This trip cannot be edited because it is either under review, app…" at bounding box center [528, 262] width 1057 height 525
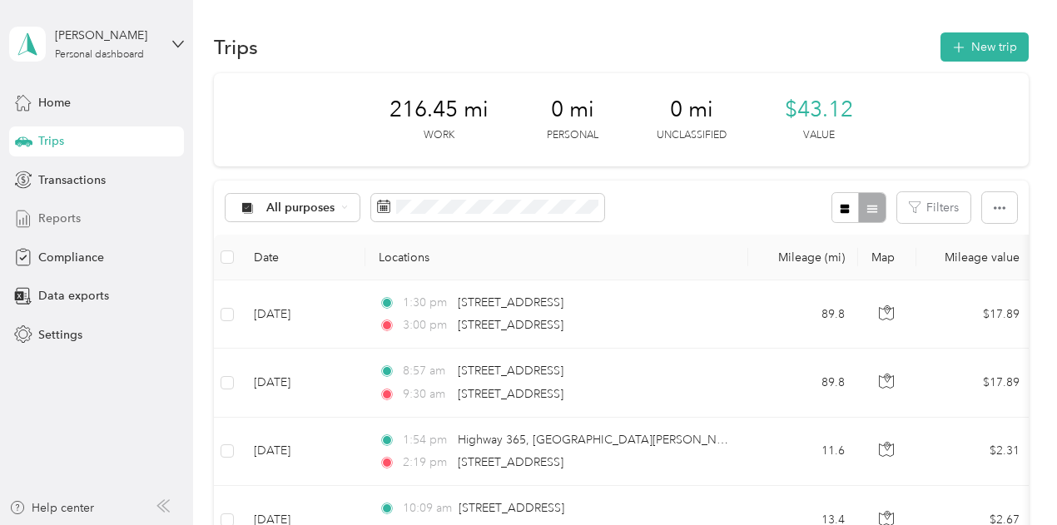
click at [50, 215] on span "Reports" at bounding box center [59, 218] width 42 height 17
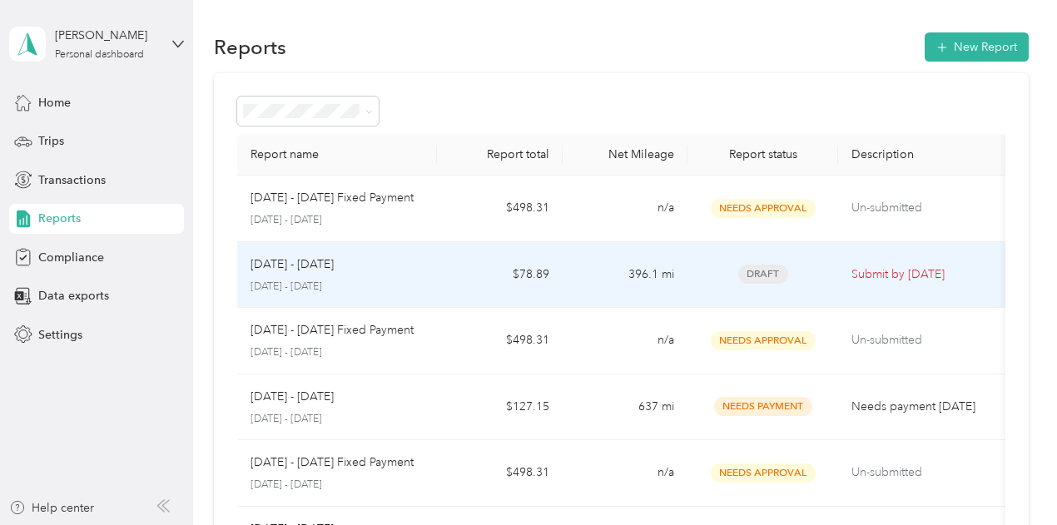
click at [825, 270] on td "Draft" at bounding box center [762, 275] width 151 height 67
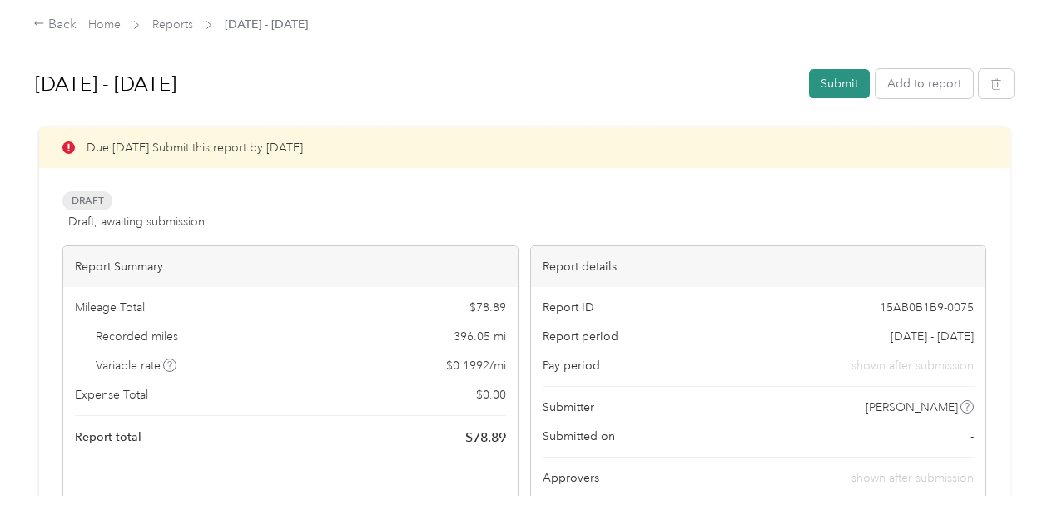
click at [839, 81] on button "Submit" at bounding box center [839, 83] width 61 height 29
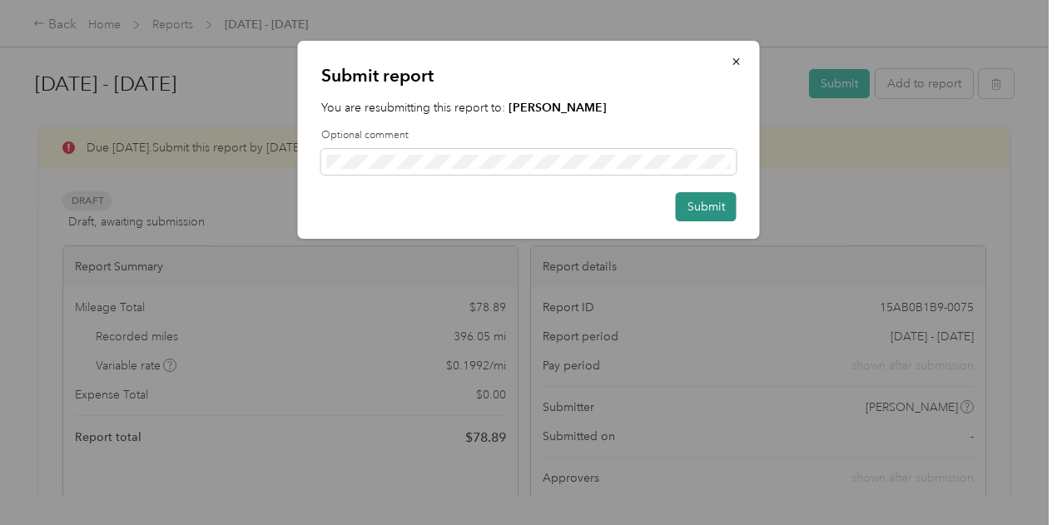
click at [710, 209] on button "Submit" at bounding box center [706, 206] width 61 height 29
